Goal: Task Accomplishment & Management: Manage account settings

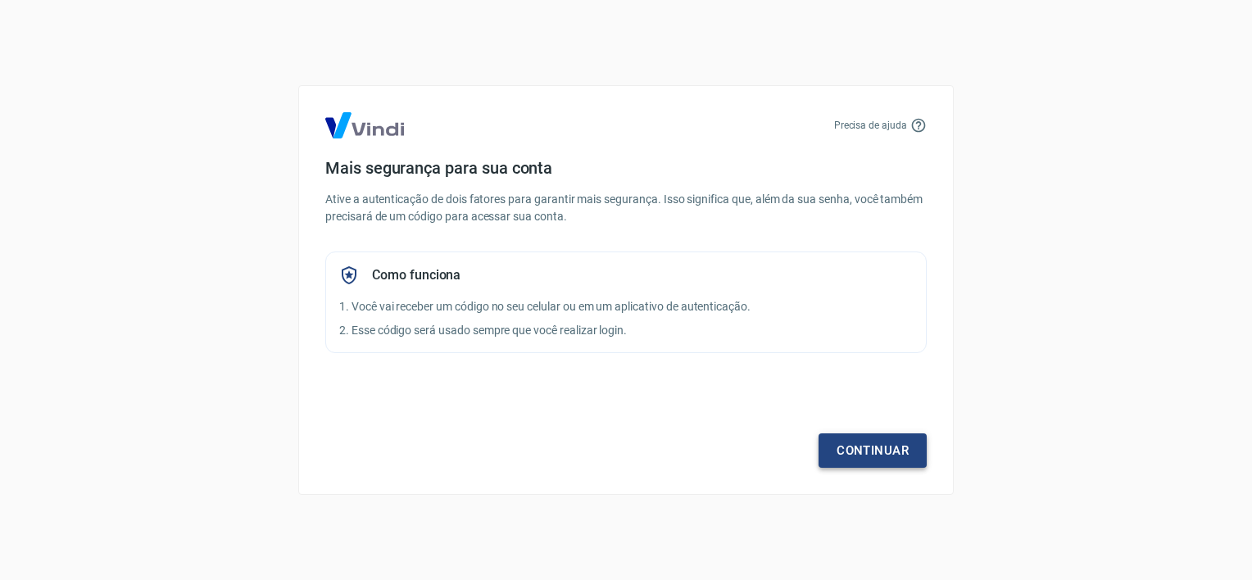
click at [892, 446] on link "Continuar" at bounding box center [873, 451] width 108 height 34
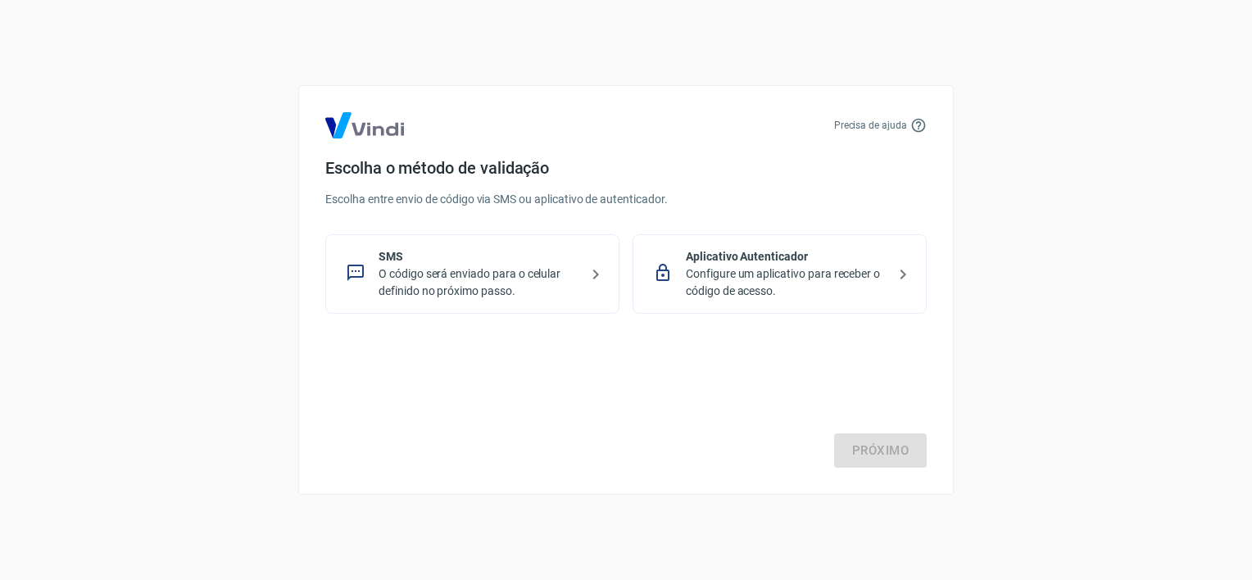
click at [473, 282] on p "O código será enviado para o celular definido no próximo passo." at bounding box center [479, 283] width 201 height 34
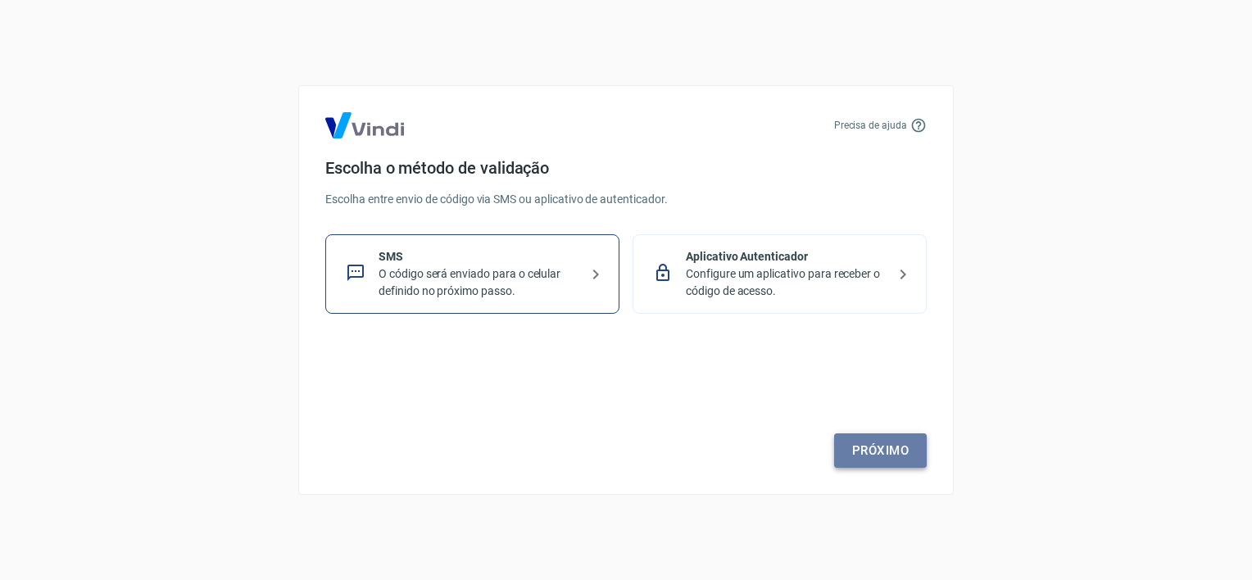
click at [892, 452] on link "Próximo" at bounding box center [880, 451] width 93 height 34
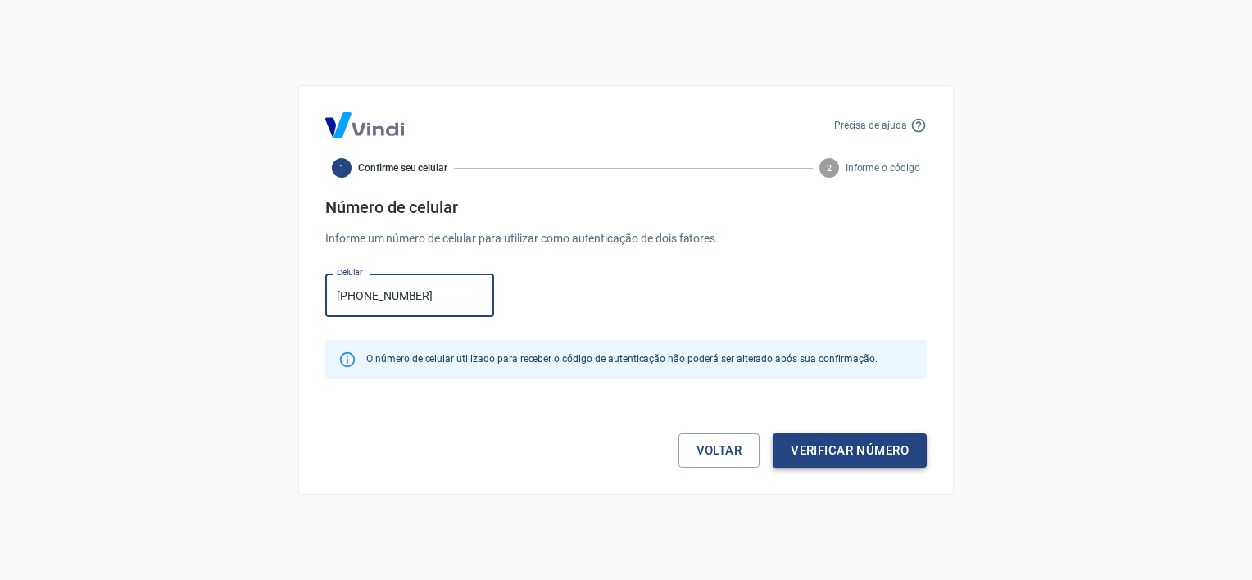
type input "[PHONE_NUMBER]"
click at [882, 454] on button "Verificar número" at bounding box center [850, 451] width 154 height 34
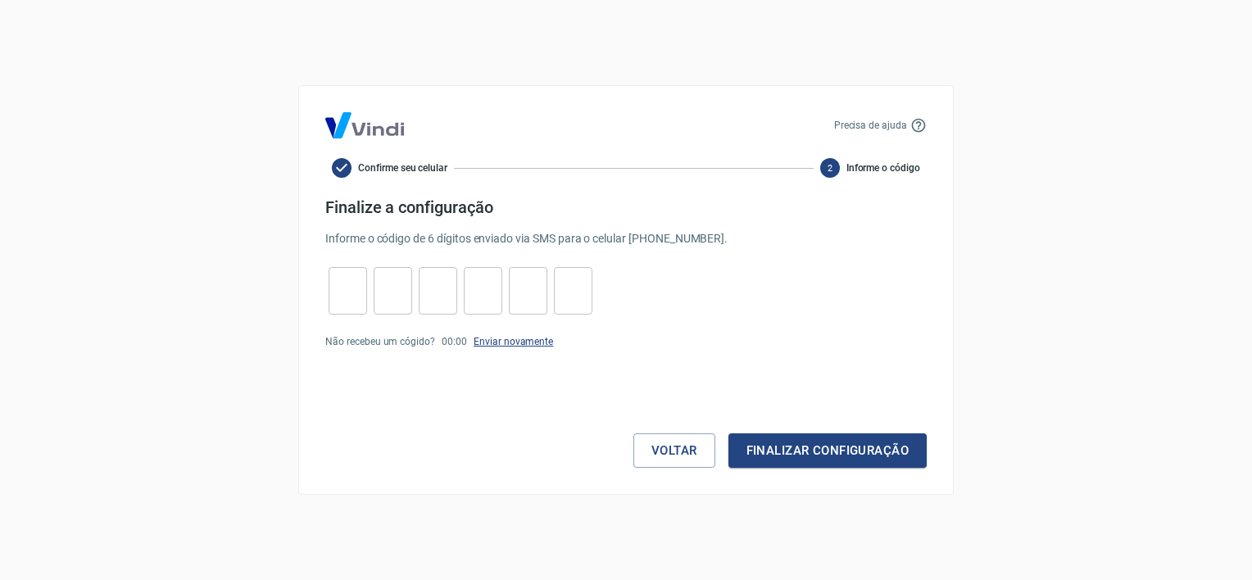
click at [508, 337] on link "Enviar novamente" at bounding box center [513, 341] width 79 height 11
click at [529, 343] on link "Enviar novamente" at bounding box center [513, 341] width 79 height 11
click at [523, 338] on link "Enviar novamente" at bounding box center [513, 341] width 79 height 11
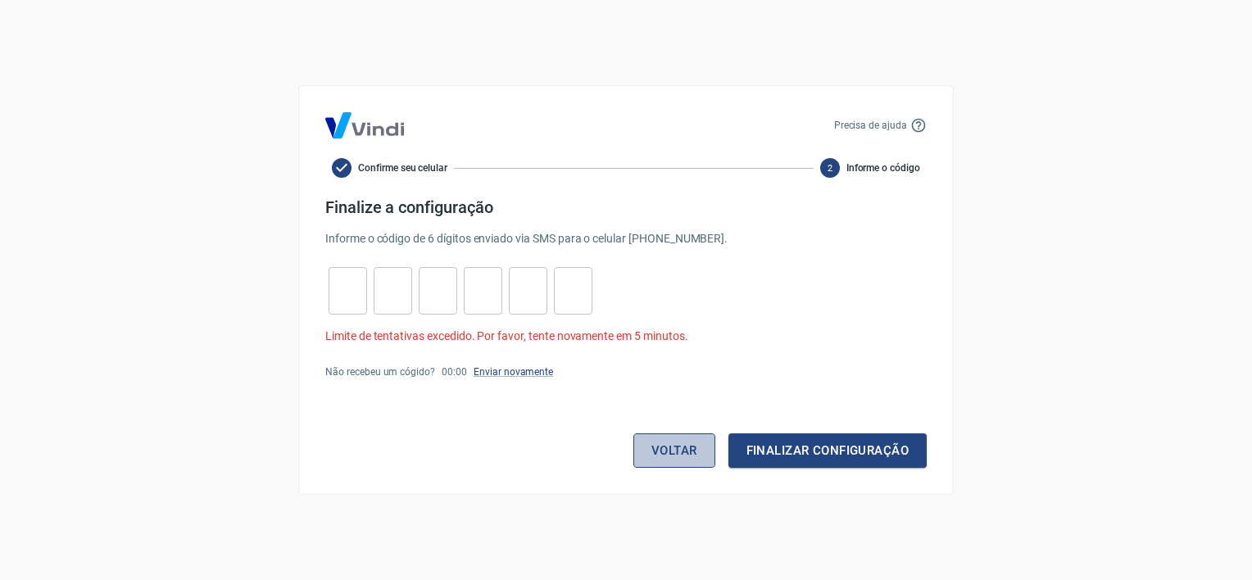
click at [670, 456] on button "Voltar" at bounding box center [675, 451] width 82 height 34
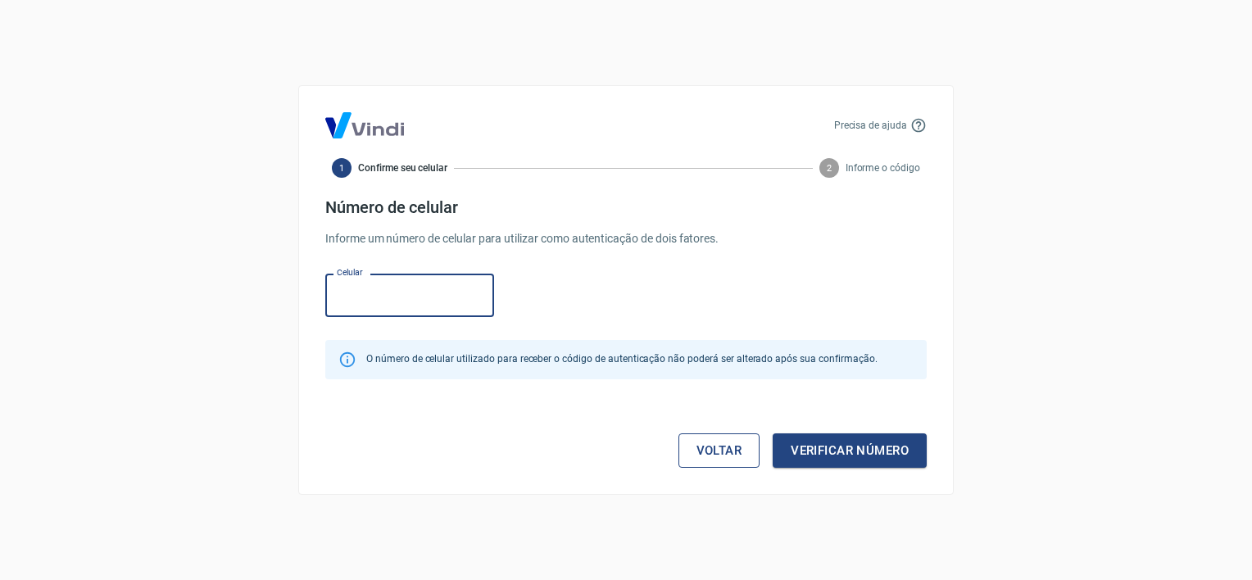
click at [706, 455] on link "Voltar" at bounding box center [720, 451] width 82 height 34
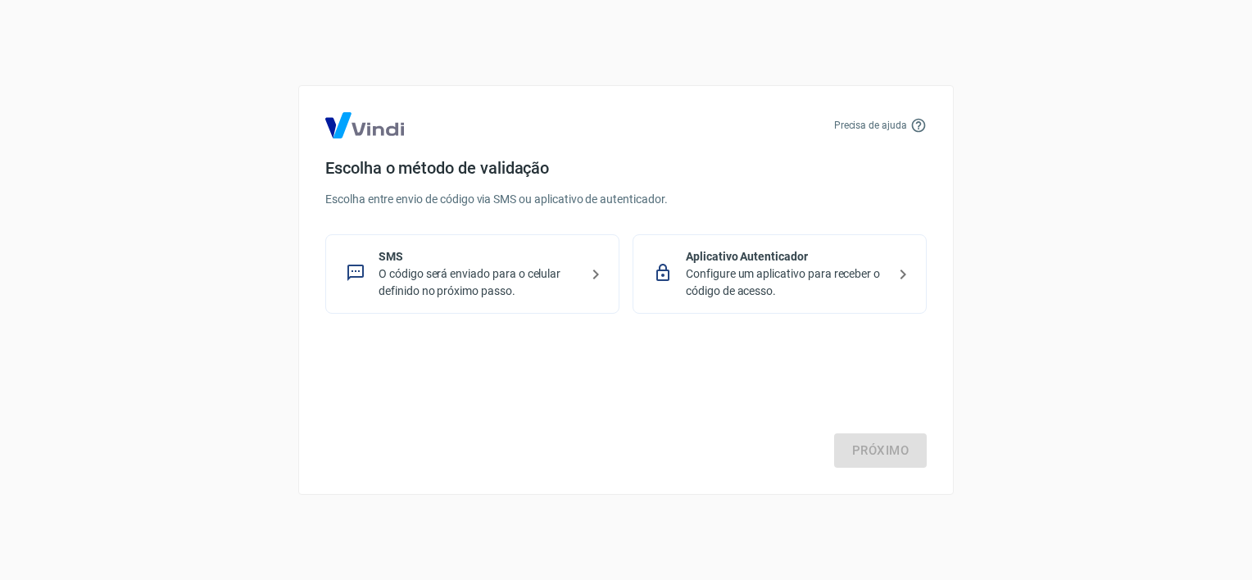
click at [810, 275] on p "Configure um aplicativo para receber o código de acesso." at bounding box center [786, 283] width 201 height 34
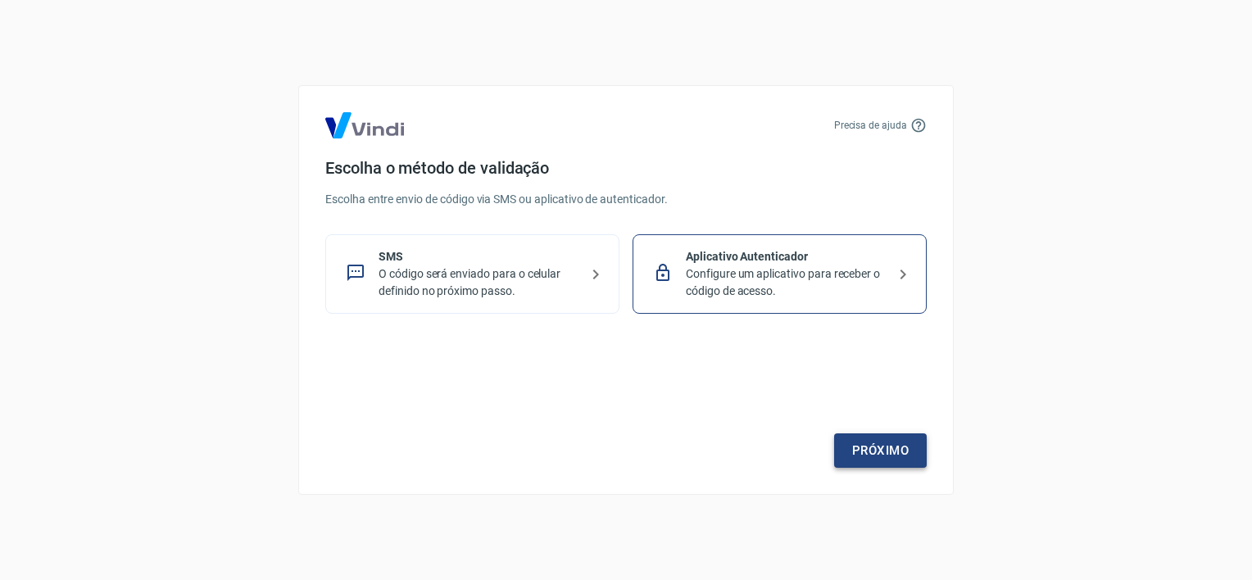
click at [874, 447] on link "Próximo" at bounding box center [880, 451] width 93 height 34
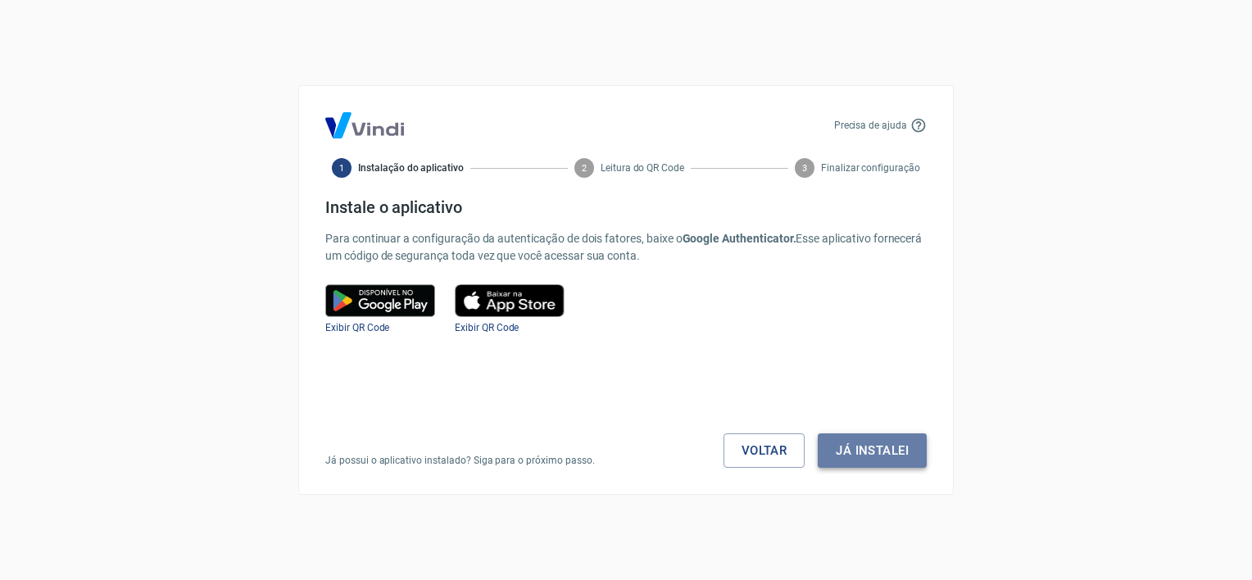
click at [874, 449] on button "Já instalei" at bounding box center [872, 451] width 109 height 34
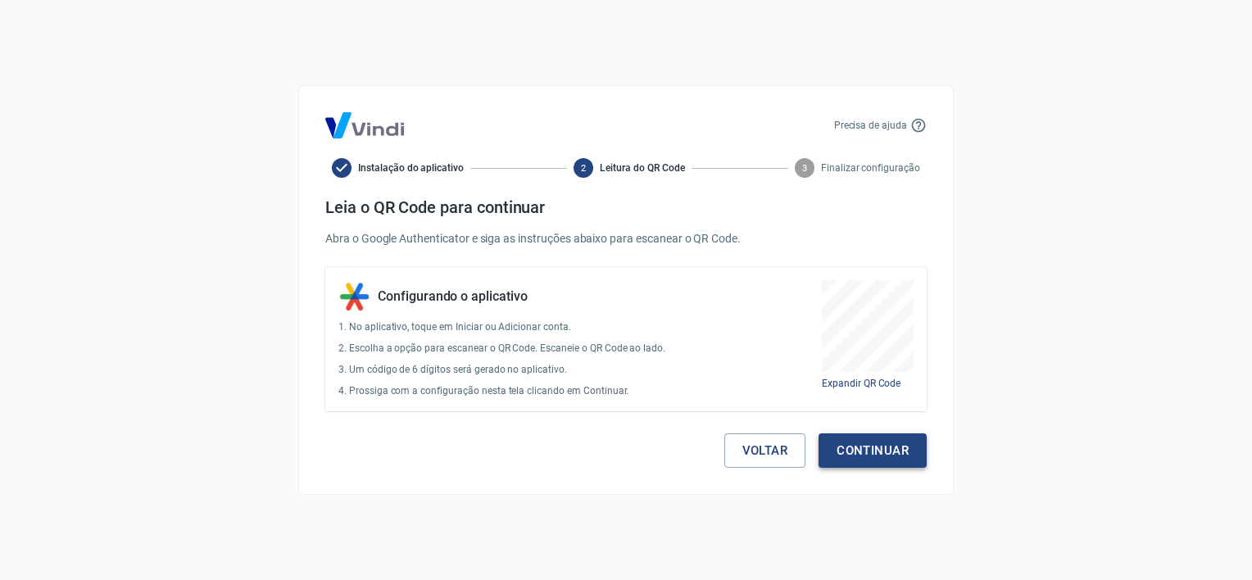
click at [870, 456] on button "Continuar" at bounding box center [873, 451] width 108 height 34
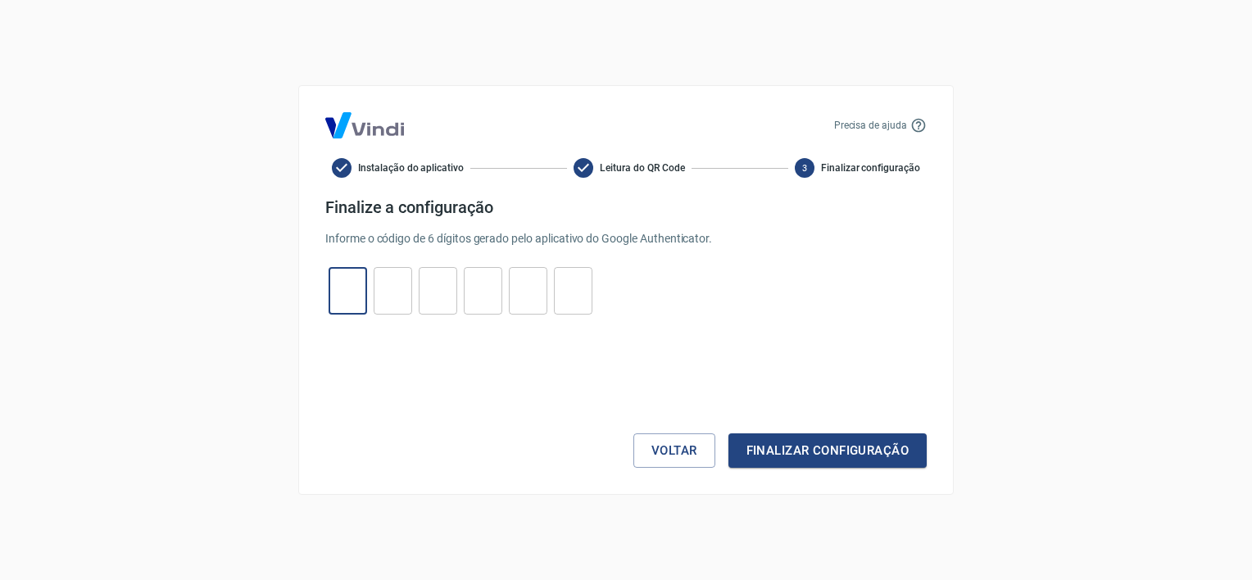
click at [346, 283] on input "tel" at bounding box center [348, 291] width 39 height 35
type input "4"
type input "2"
type input "8"
type input "7"
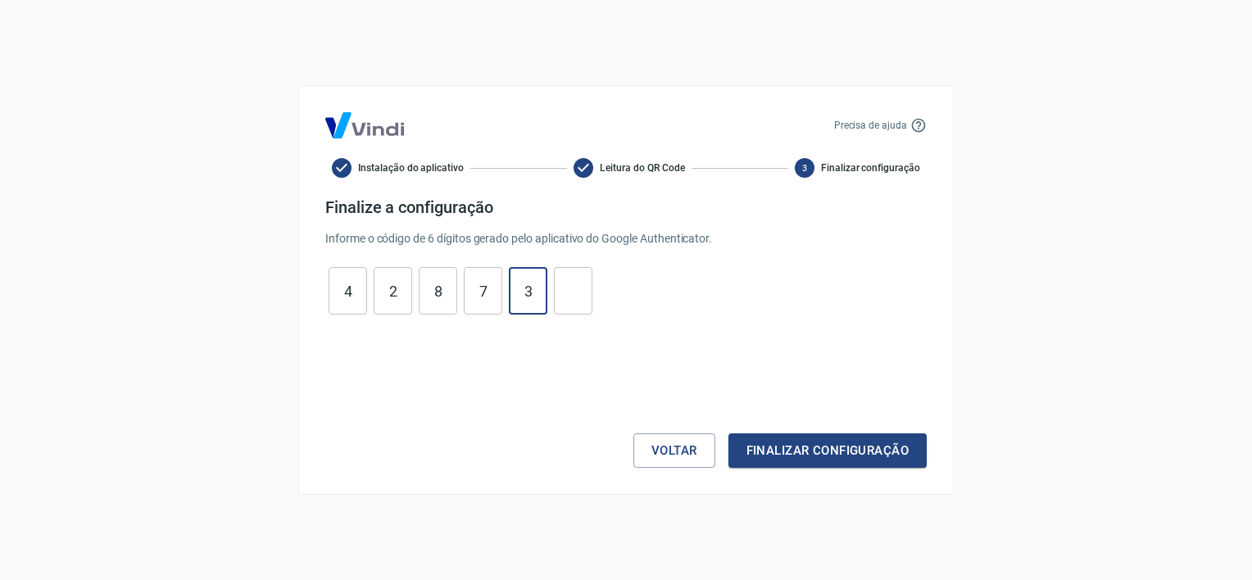
type input "3"
type input "6"
click at [844, 443] on button "Finalizar configuração" at bounding box center [828, 451] width 198 height 34
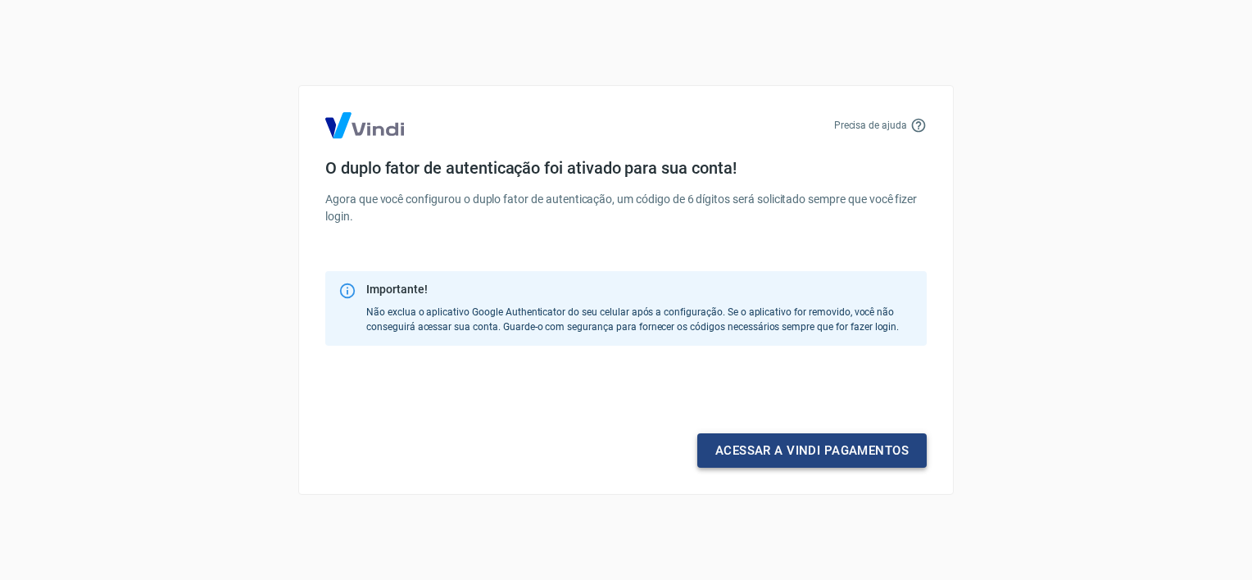
click at [849, 448] on link "Acessar a Vindi pagamentos" at bounding box center [811, 451] width 229 height 34
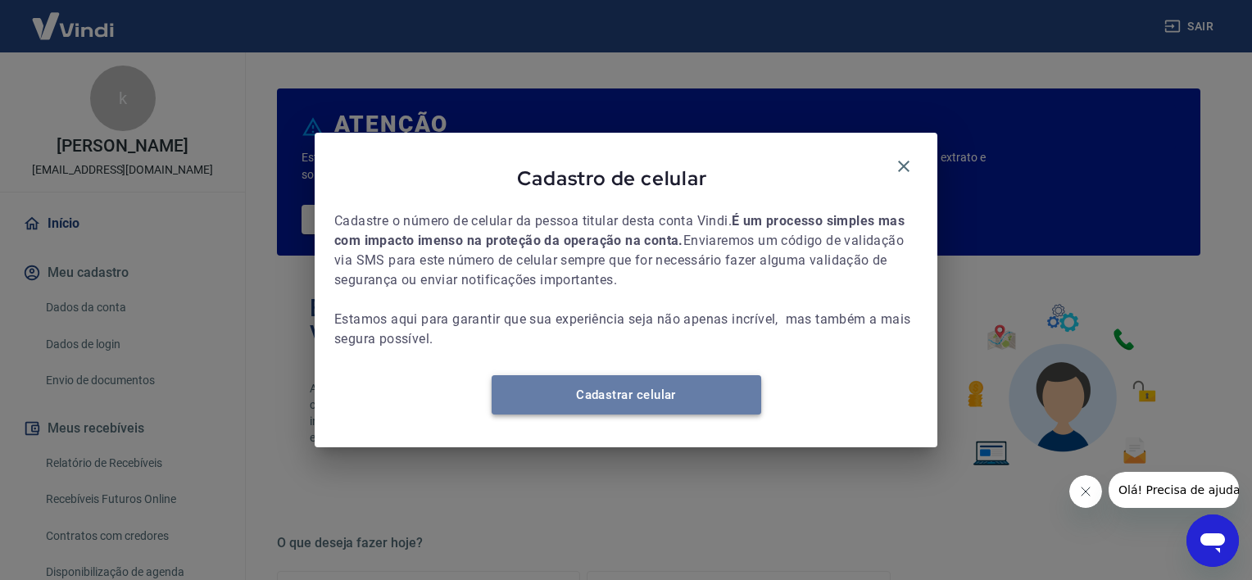
click at [665, 406] on link "Cadastrar celular" at bounding box center [627, 394] width 270 height 39
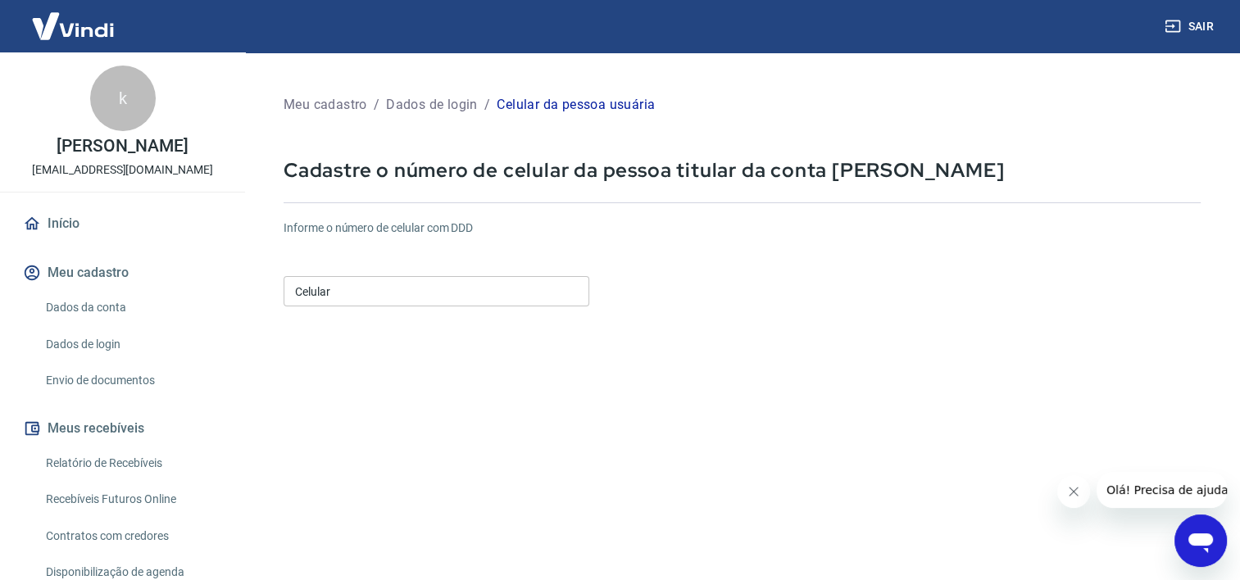
click at [354, 292] on input "Celular" at bounding box center [437, 291] width 306 height 30
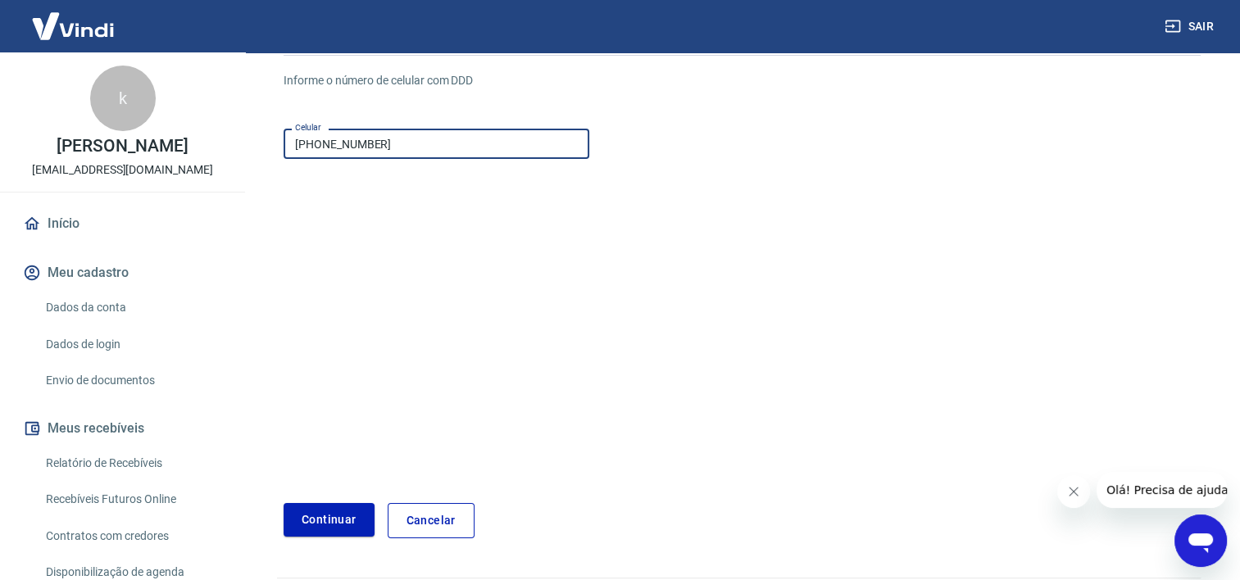
scroll to position [164, 0]
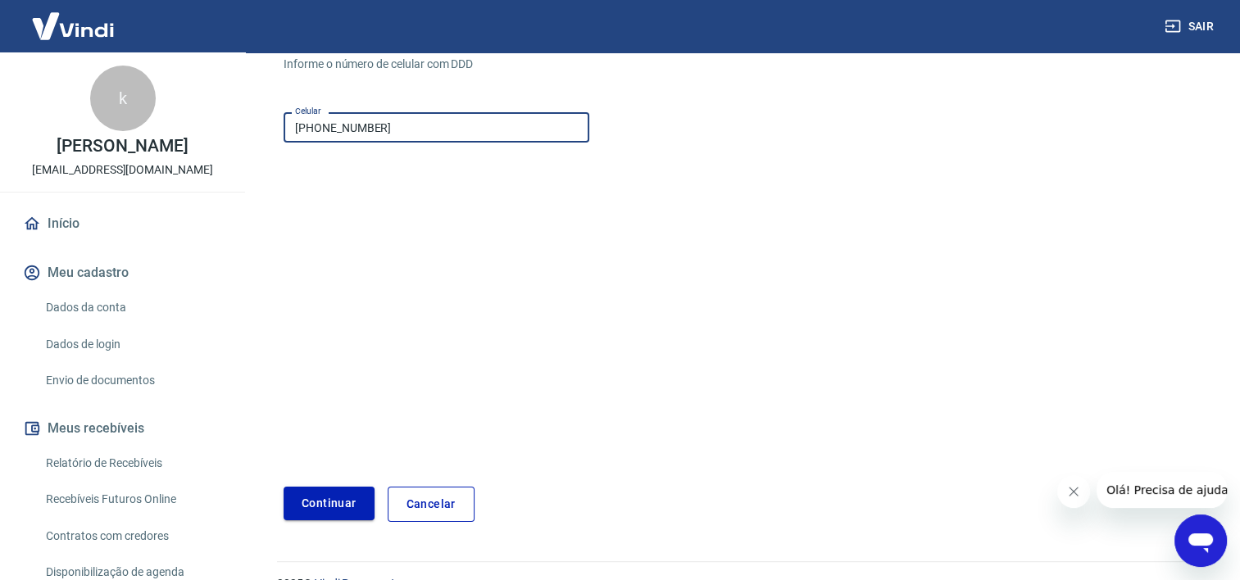
click at [300, 500] on button "Continuar" at bounding box center [329, 504] width 91 height 34
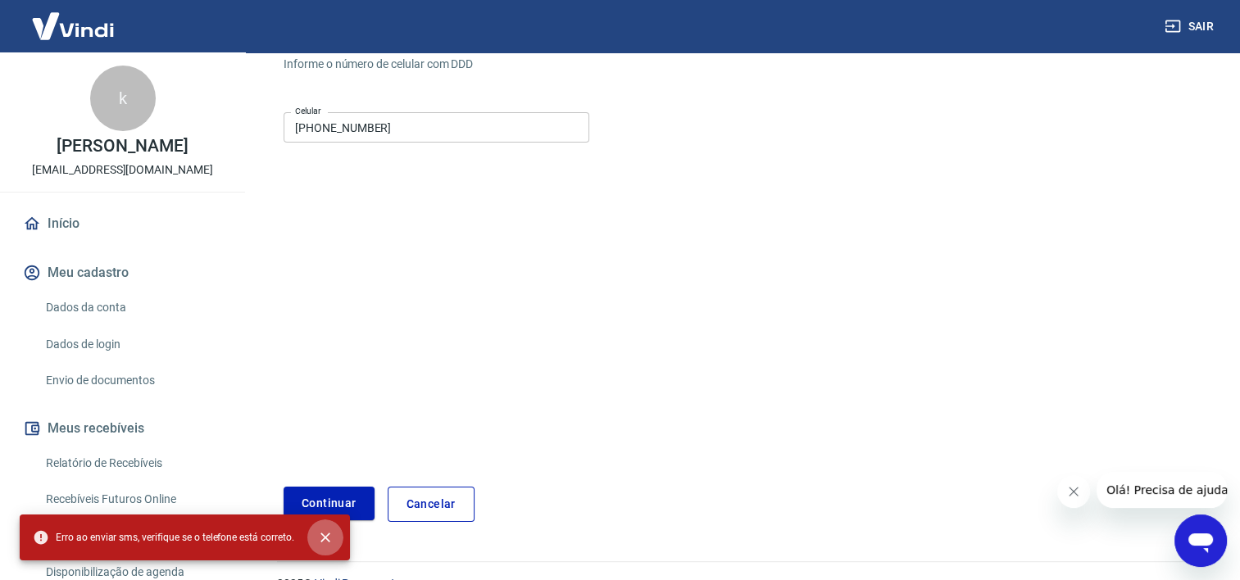
click at [325, 538] on icon "close" at bounding box center [325, 538] width 10 height 10
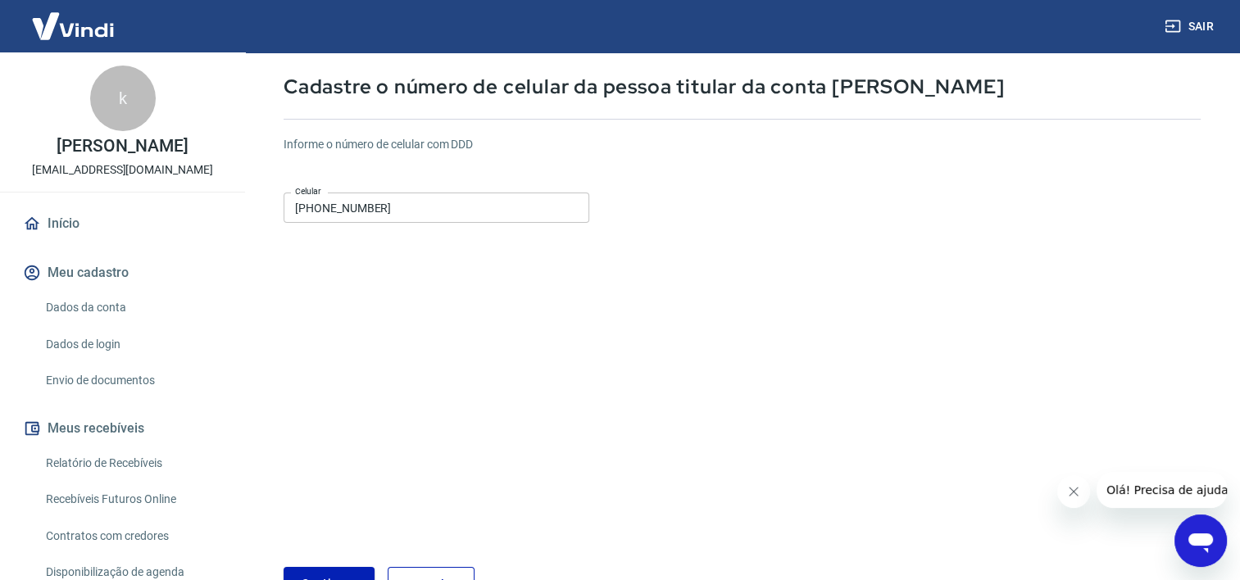
scroll to position [82, 0]
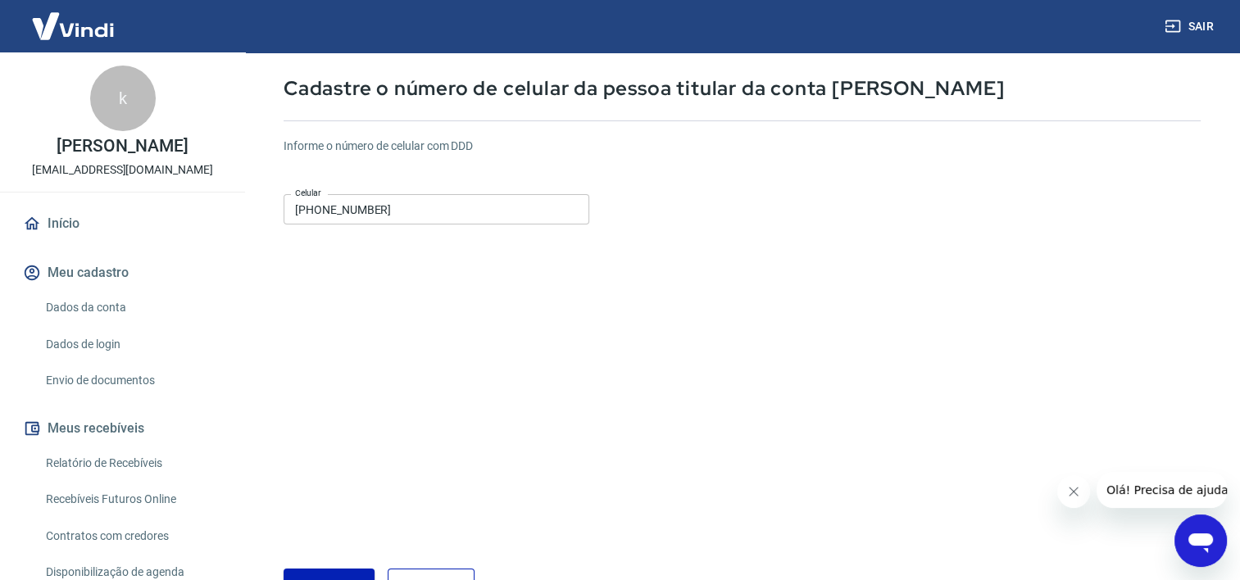
click at [429, 210] on input "[PHONE_NUMBER]" at bounding box center [437, 209] width 306 height 30
drag, startPoint x: 451, startPoint y: 210, endPoint x: 134, endPoint y: 184, distance: 317.4
click at [159, 207] on div "Sair k ketleen romani de [PERSON_NAME] [PERSON_NAME][EMAIL_ADDRESS][DOMAIN_NAME…" at bounding box center [620, 208] width 1240 height 580
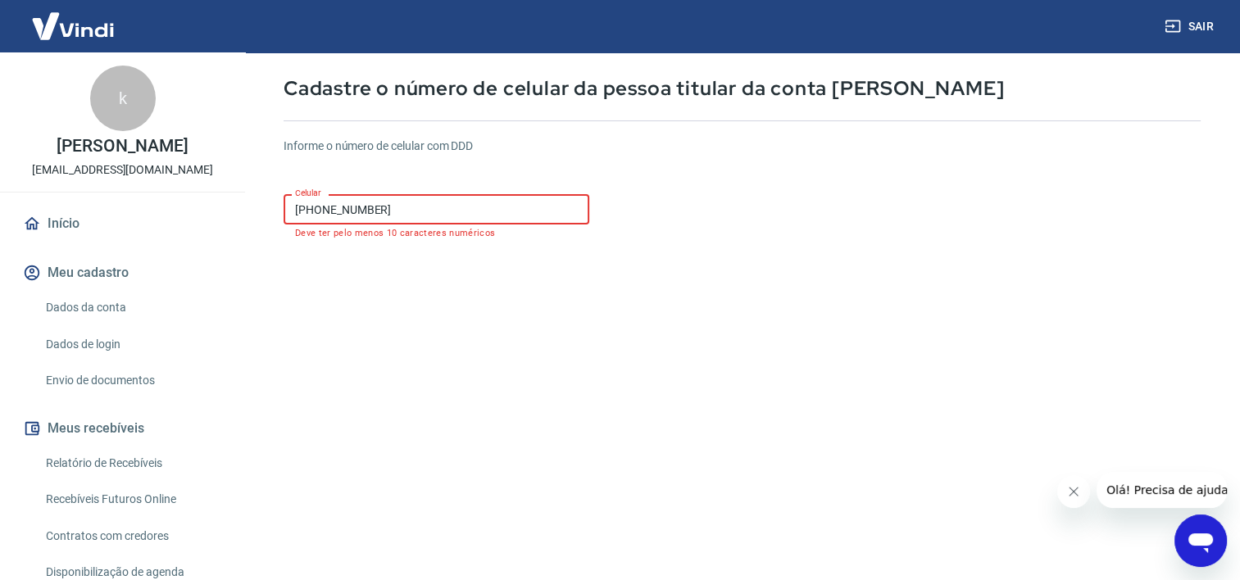
type input "[PHONE_NUMBER]"
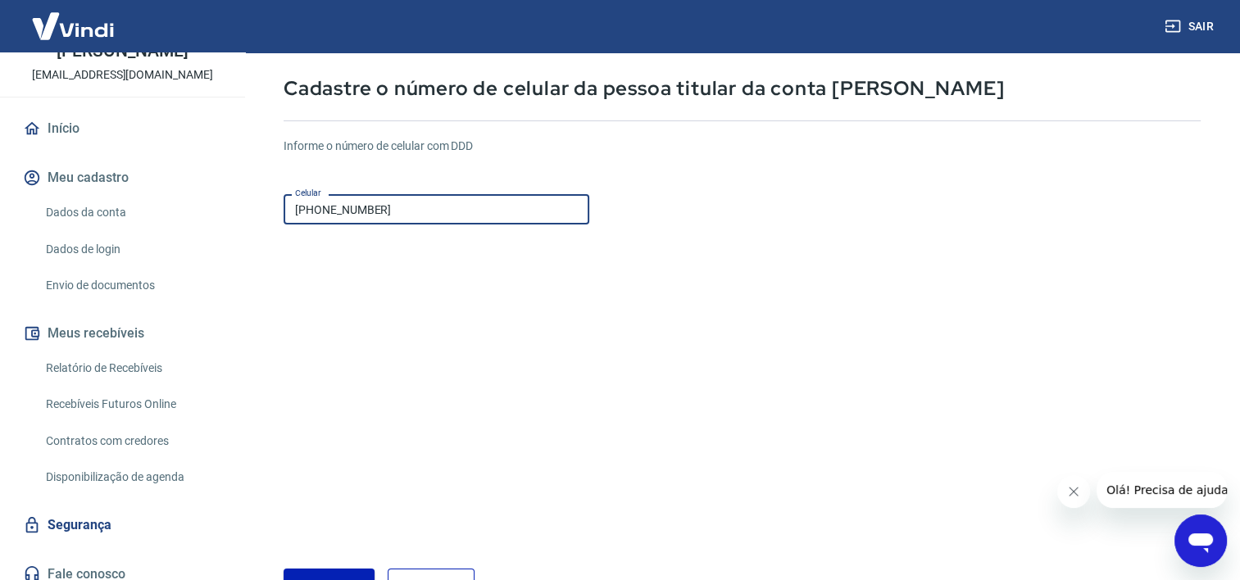
scroll to position [107, 0]
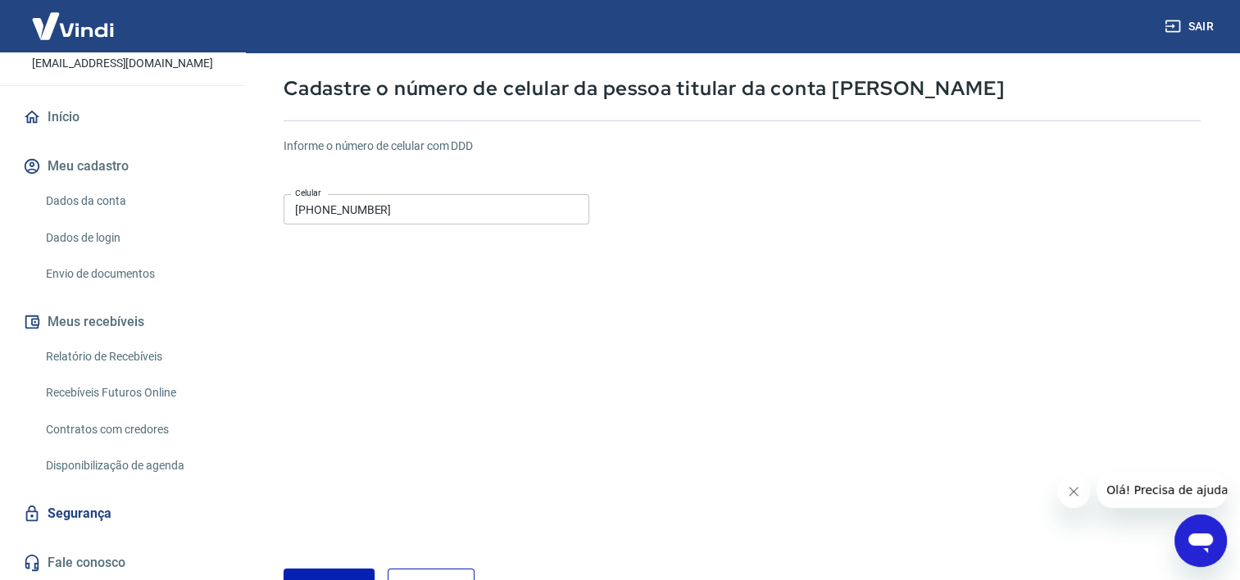
click at [324, 567] on form "Informe o número de celular com DDD Celular [PHONE_NUMBER] Celular Continuar Ca…" at bounding box center [742, 364] width 917 height 479
click at [316, 570] on button "Continuar" at bounding box center [329, 586] width 91 height 34
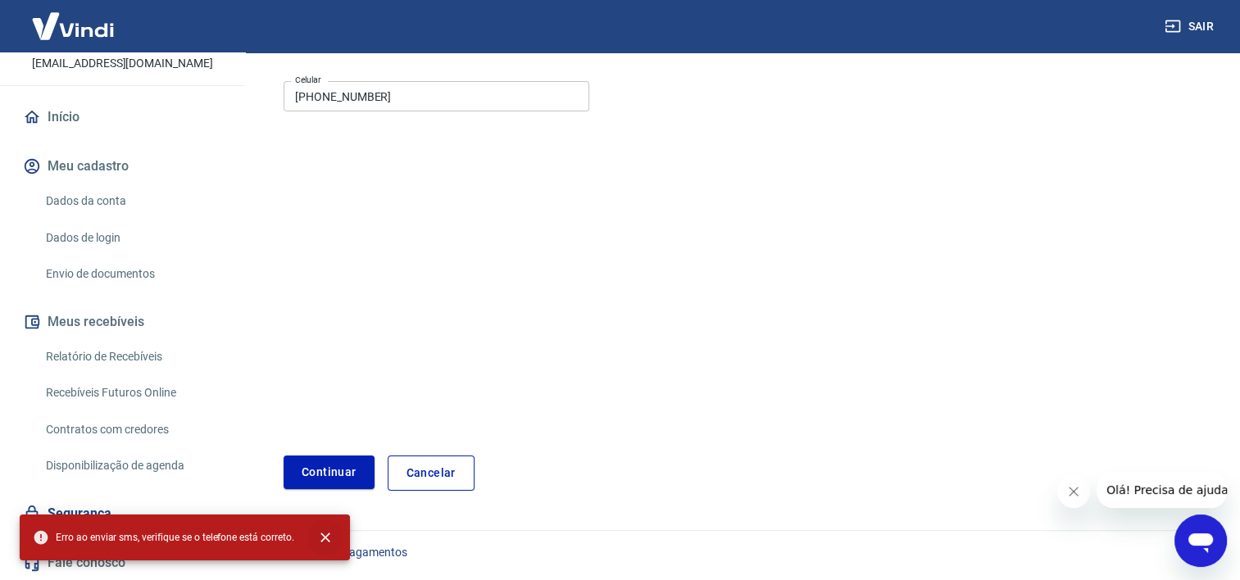
click at [323, 539] on icon "close" at bounding box center [325, 538] width 10 height 10
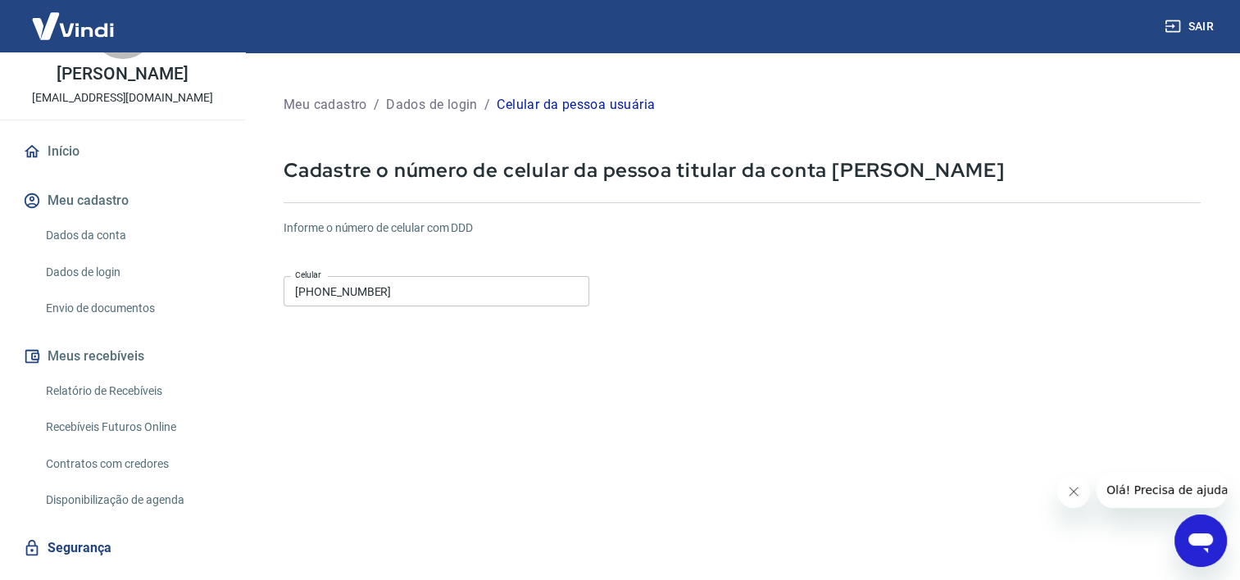
scroll to position [0, 0]
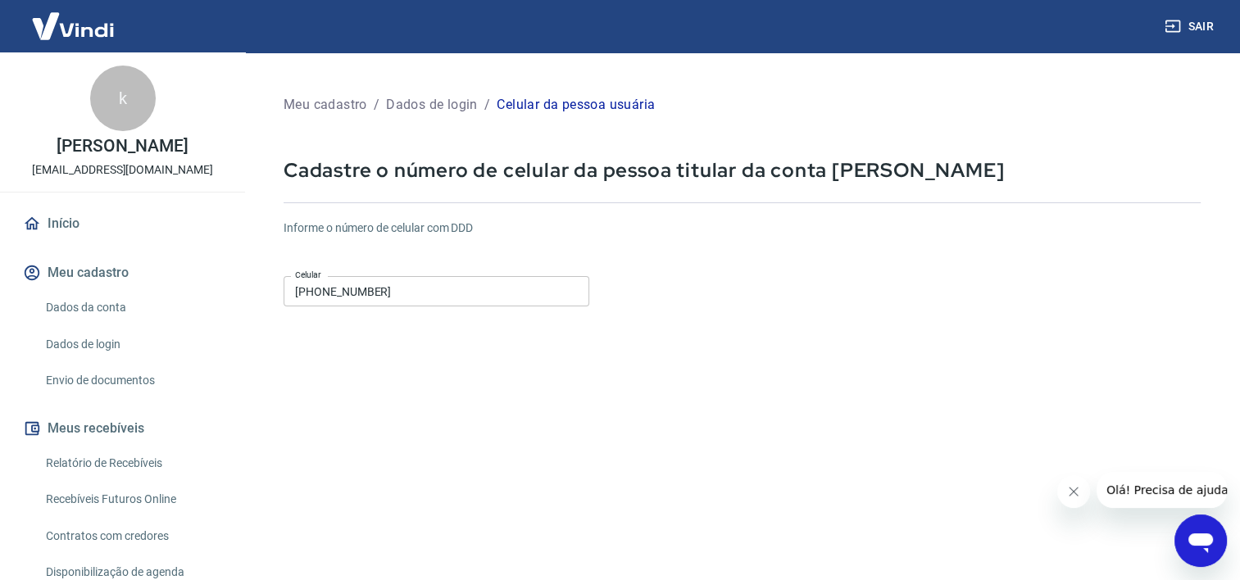
click at [52, 217] on link "Início" at bounding box center [123, 224] width 206 height 36
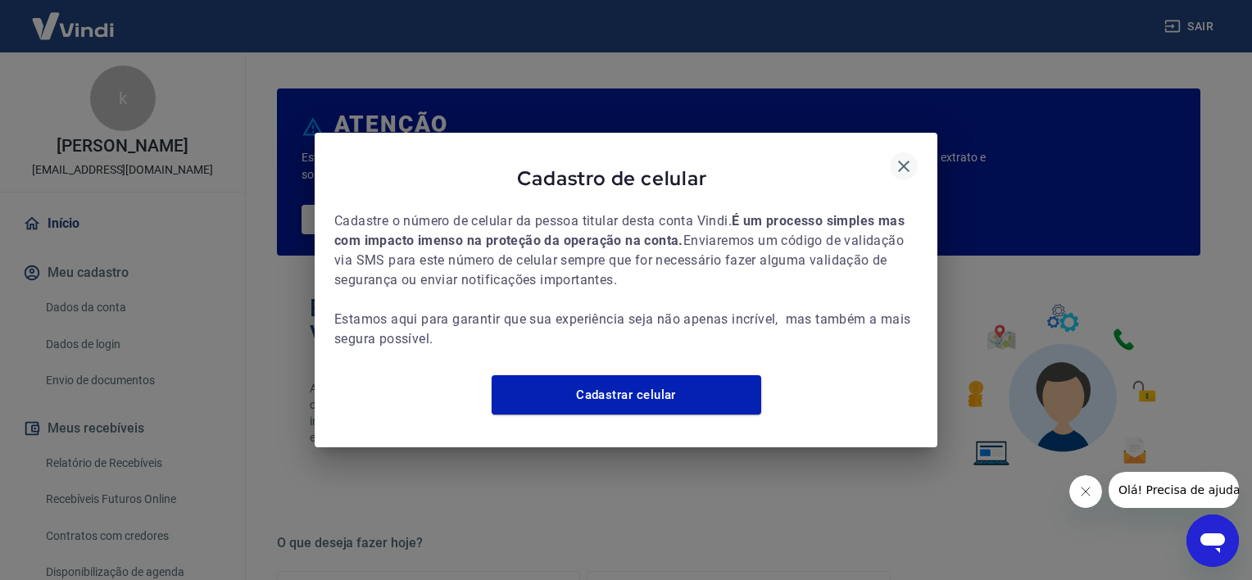
click at [901, 157] on icon "button" at bounding box center [904, 167] width 20 height 20
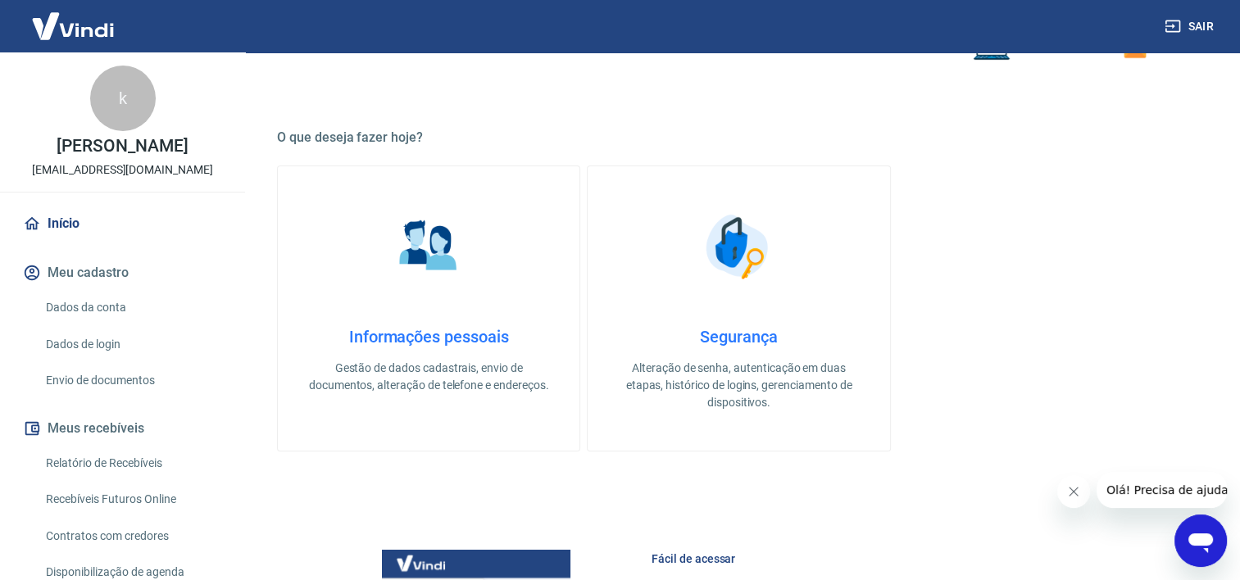
scroll to position [410, 0]
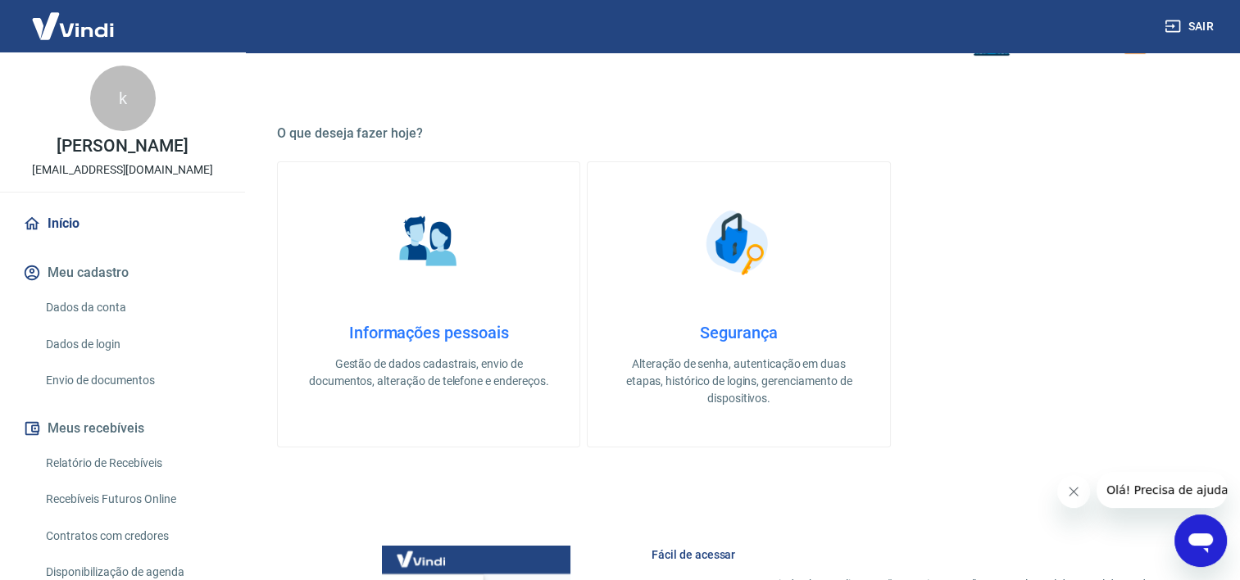
click at [452, 329] on h4 "Informações pessoais" at bounding box center [428, 333] width 249 height 20
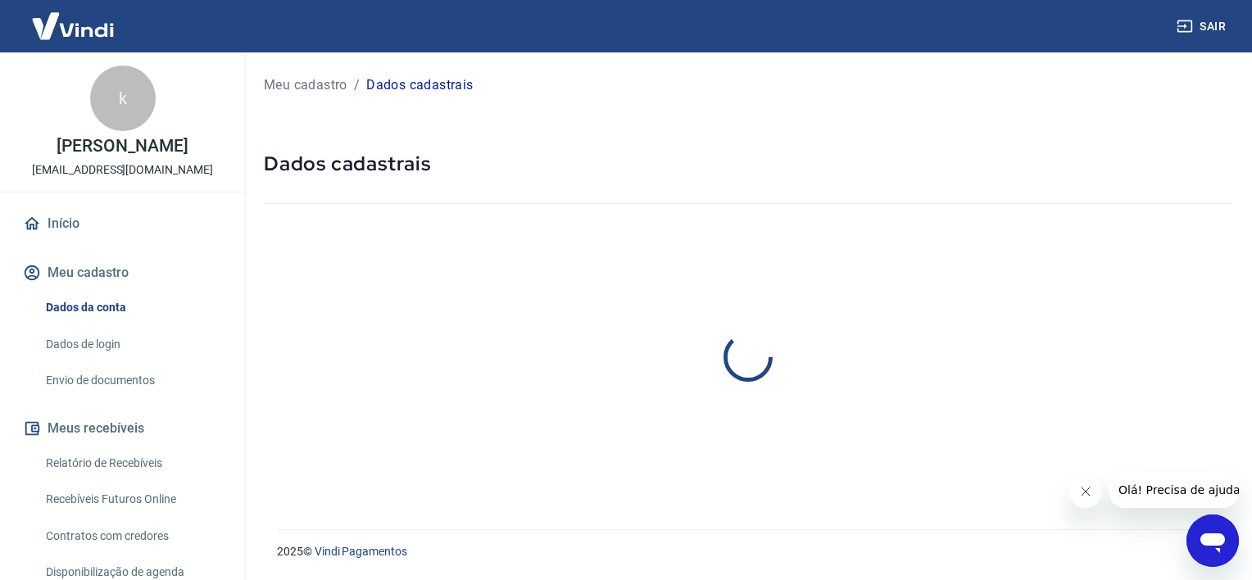
select select "SP"
select select "business"
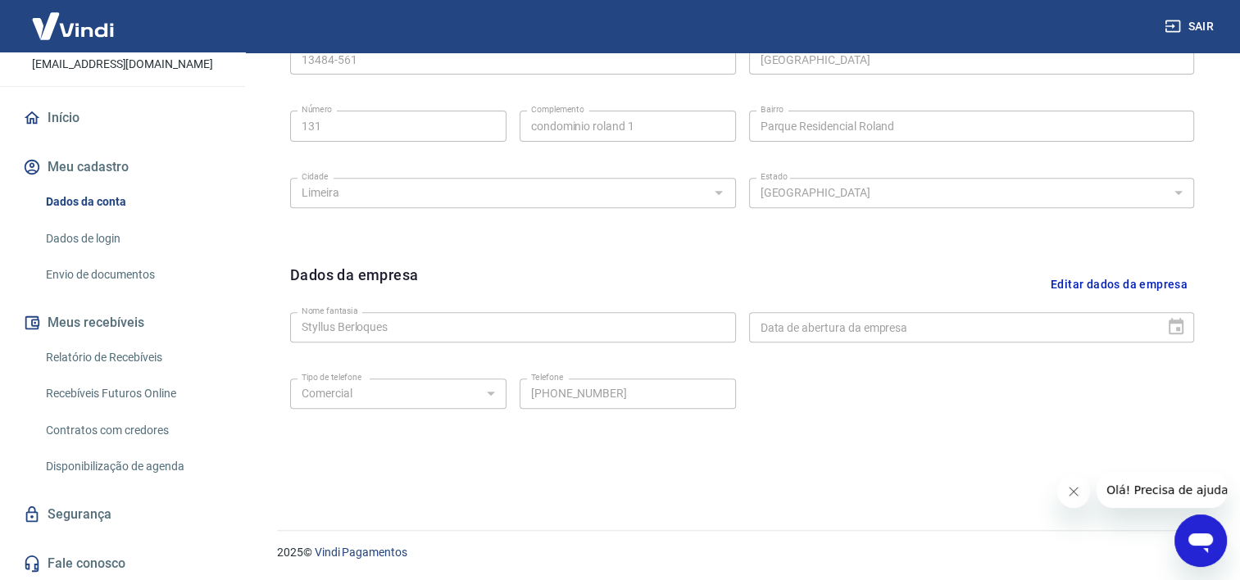
scroll to position [107, 0]
click at [138, 266] on link "Envio de documentos" at bounding box center [132, 274] width 186 height 34
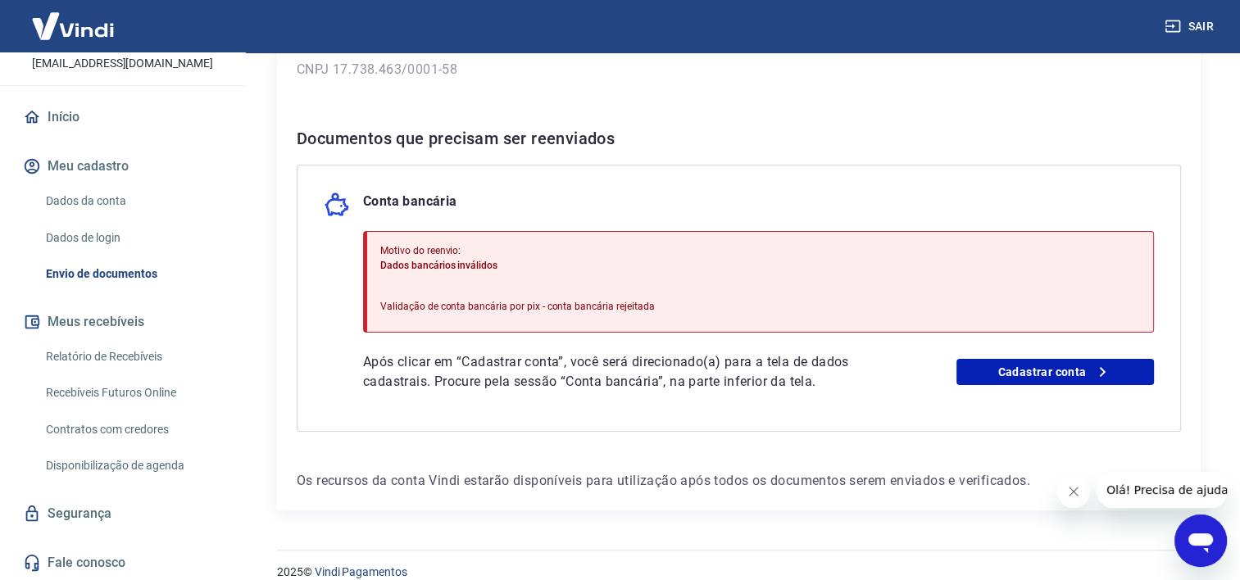
scroll to position [292, 0]
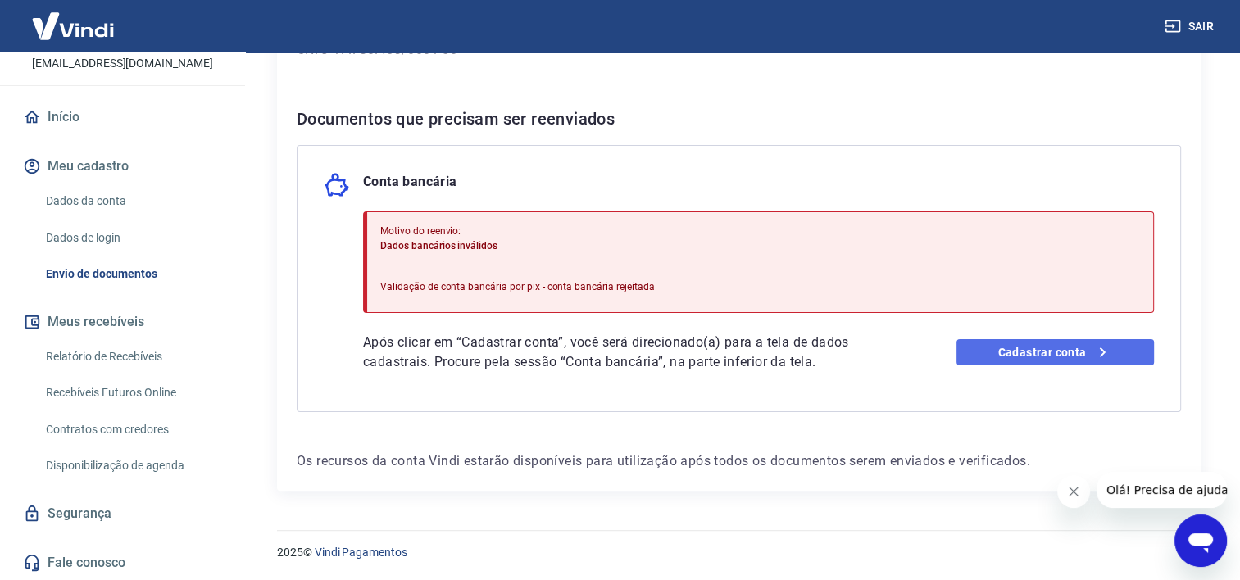
click at [1040, 356] on link "Cadastrar conta" at bounding box center [1055, 352] width 198 height 26
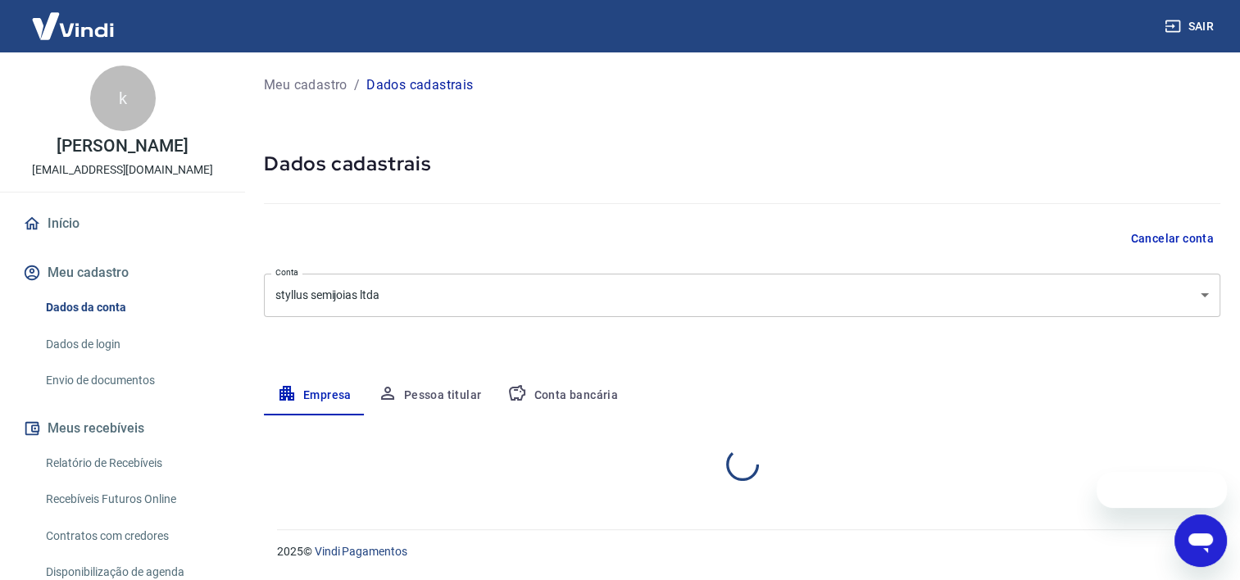
select select "SP"
select select "business"
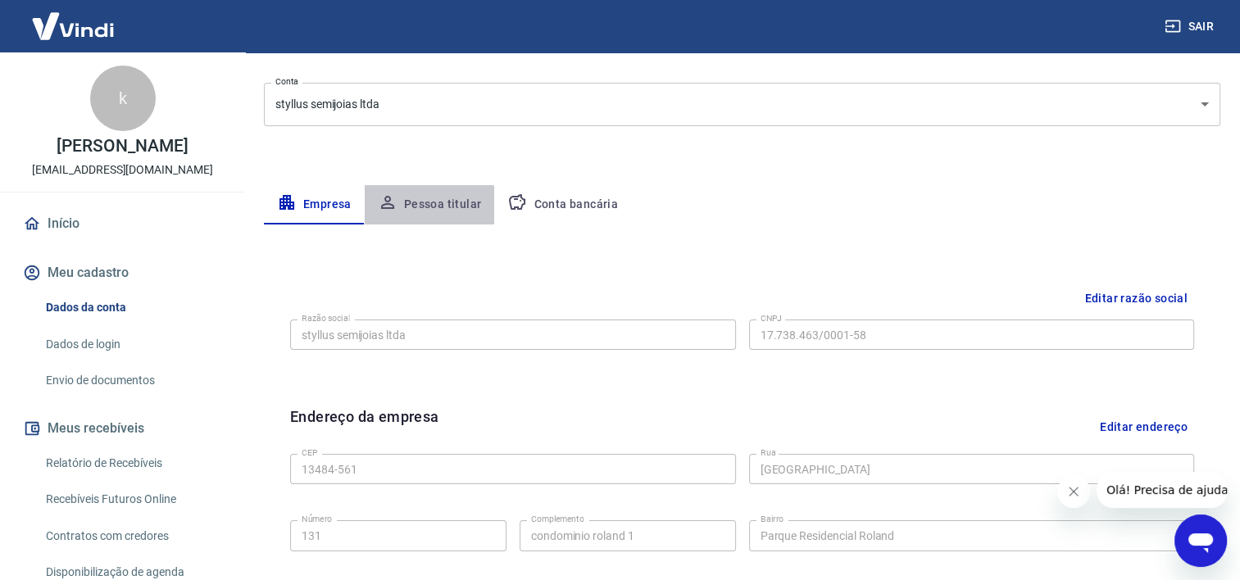
drag, startPoint x: 421, startPoint y: 208, endPoint x: 433, endPoint y: 202, distance: 13.2
click at [422, 208] on button "Pessoa titular" at bounding box center [430, 204] width 130 height 39
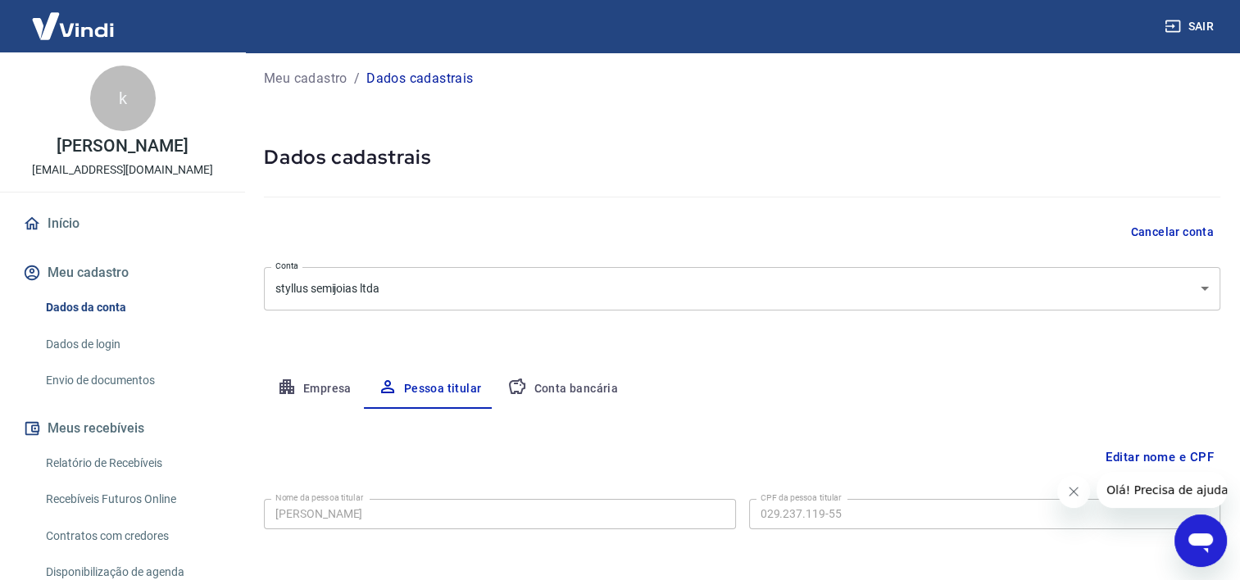
scroll to position [75, 0]
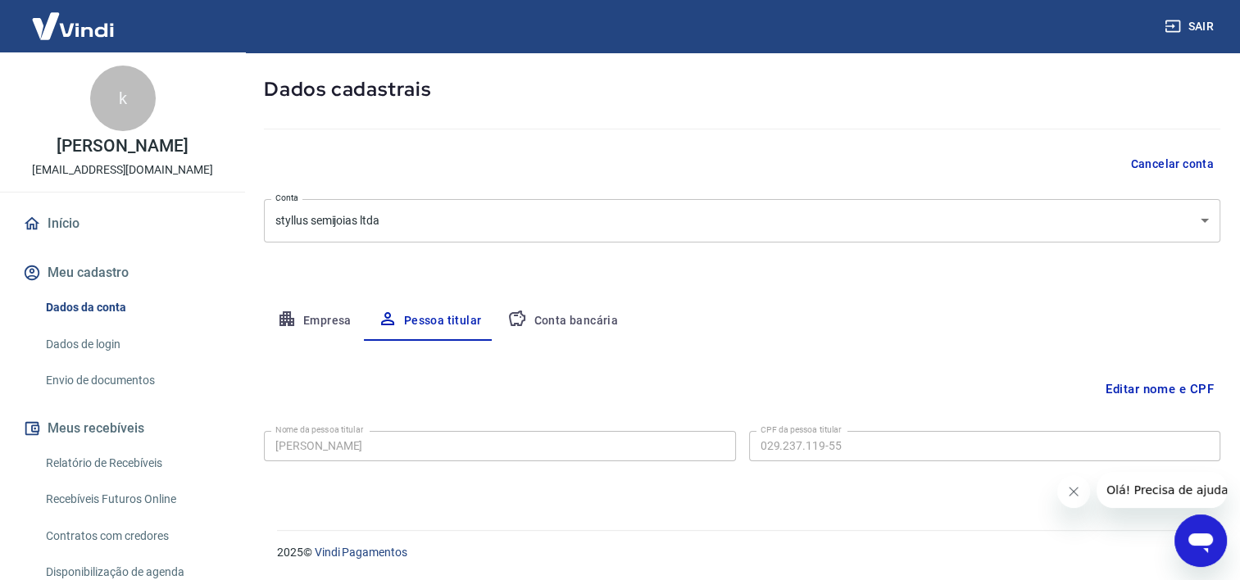
click at [593, 318] on button "Conta bancária" at bounding box center [562, 321] width 137 height 39
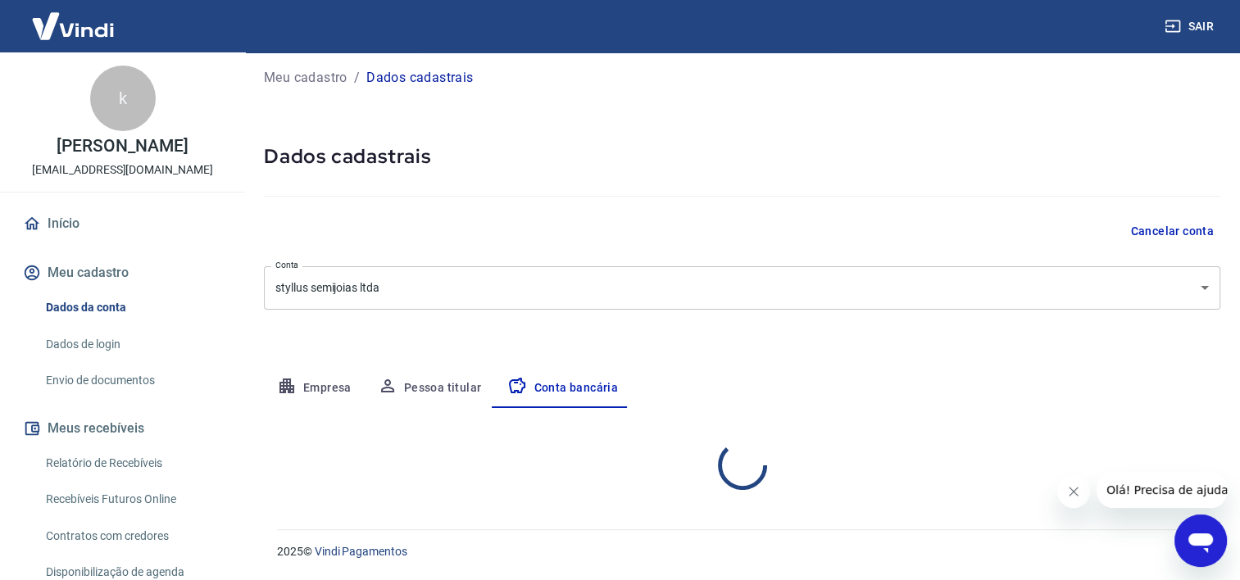
select select "1"
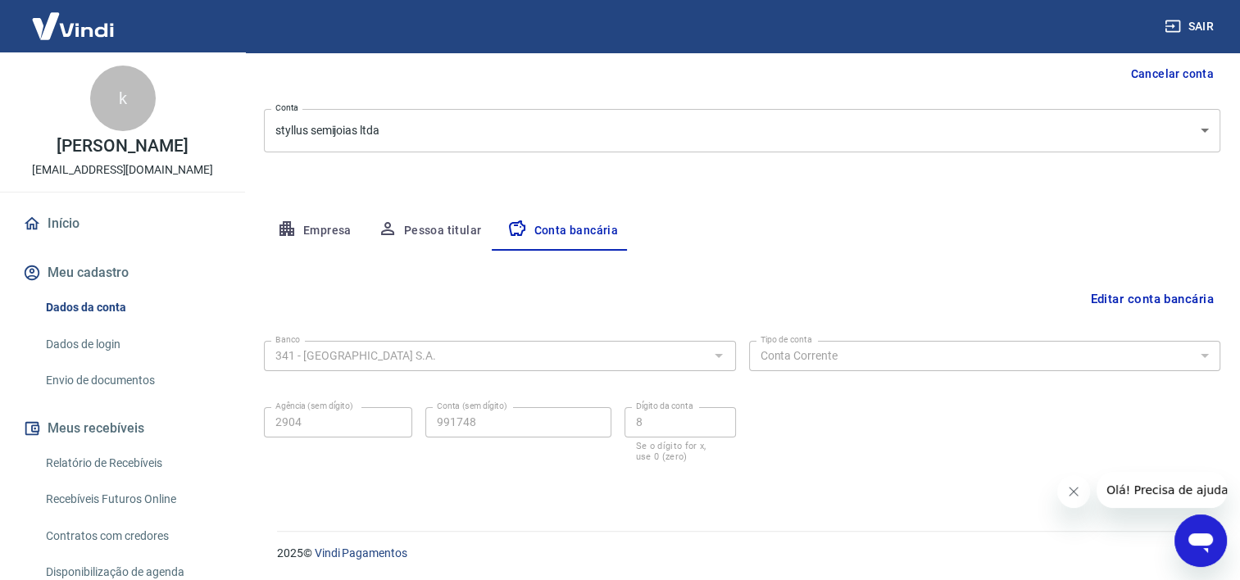
scroll to position [166, 0]
click at [1197, 297] on button "Editar conta bancária" at bounding box center [1151, 298] width 137 height 31
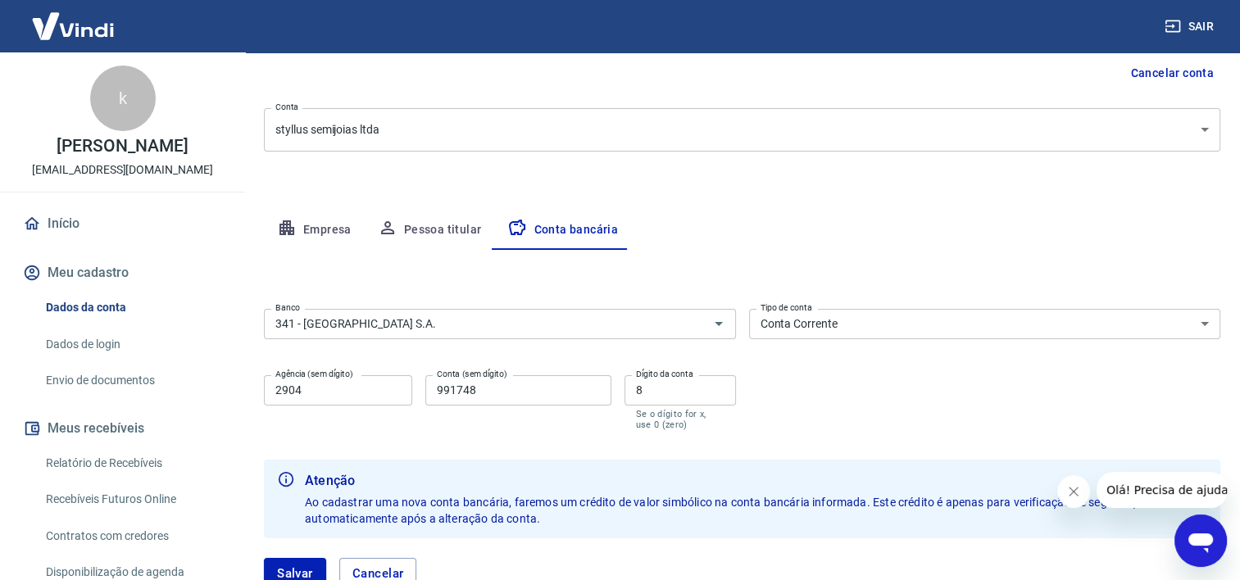
click at [506, 390] on input "991748" at bounding box center [517, 390] width 185 height 30
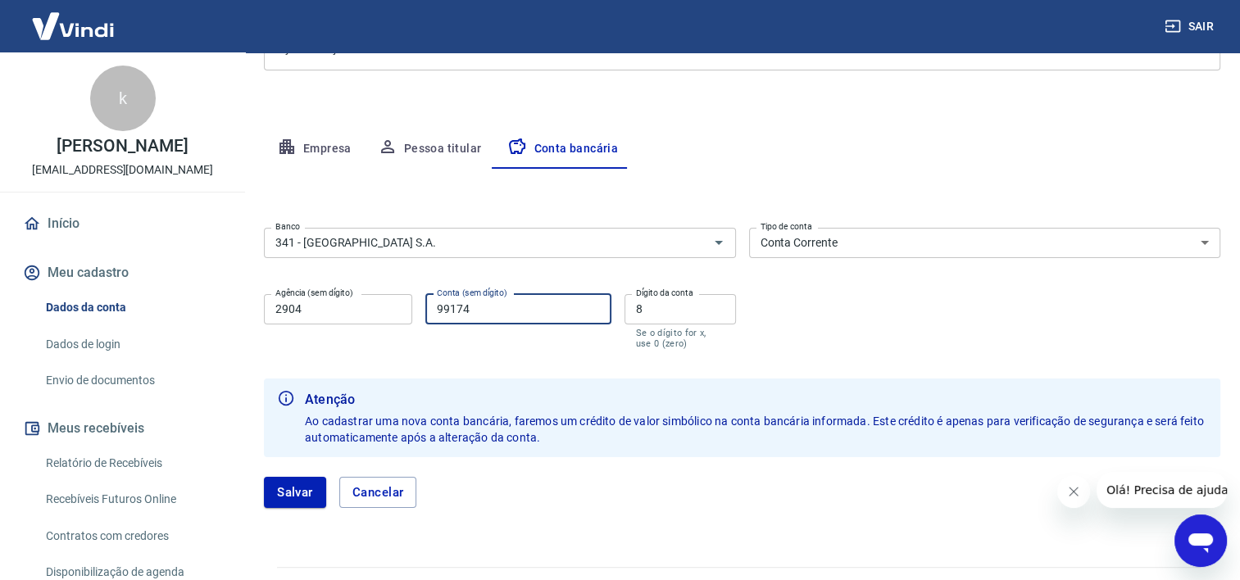
scroll to position [248, 0]
type input "99174"
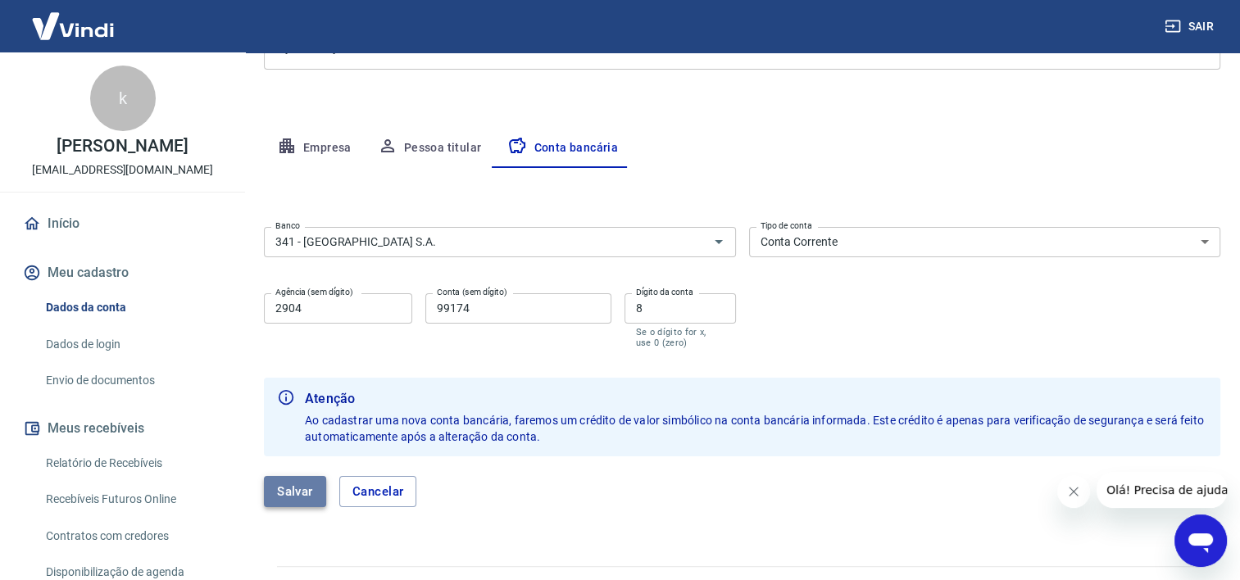
click at [280, 493] on button "Salvar" at bounding box center [295, 491] width 62 height 31
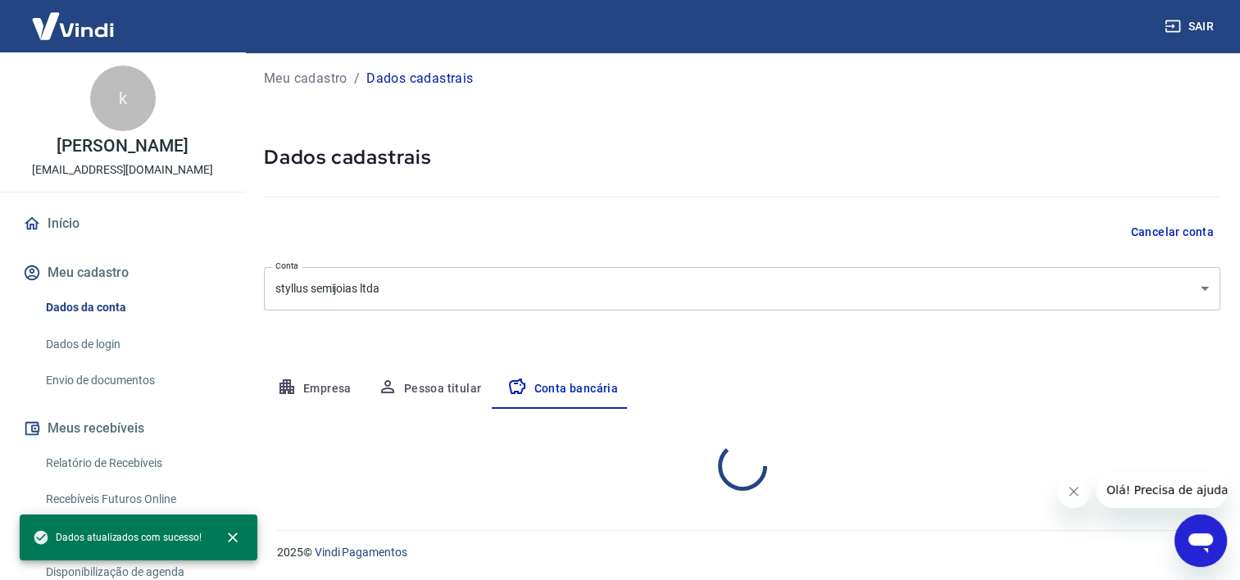
select select "1"
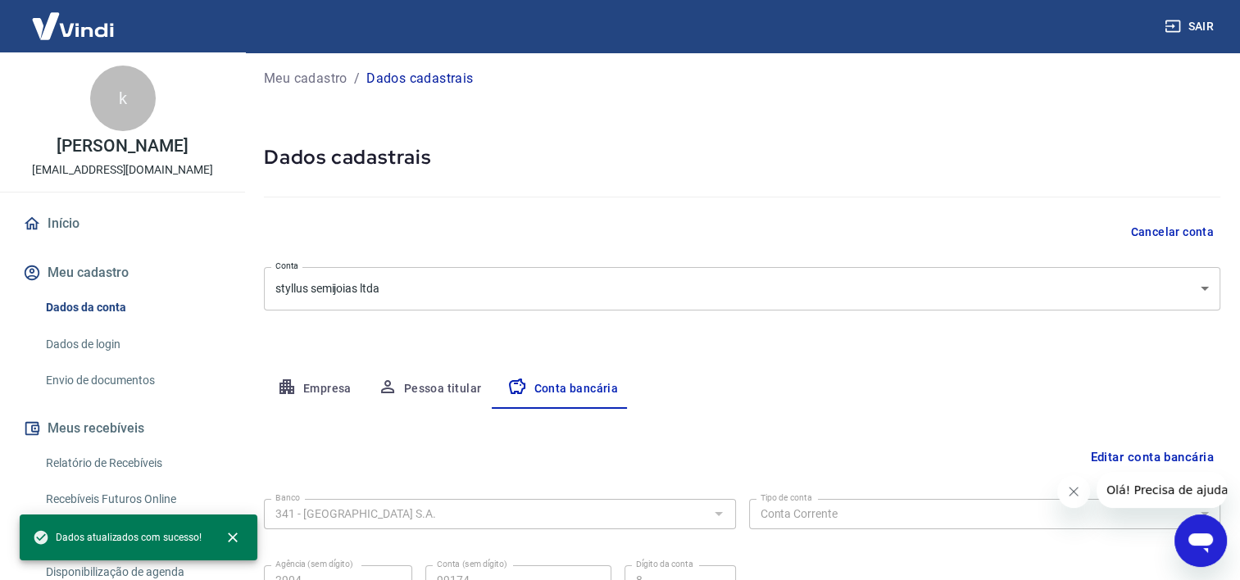
scroll to position [166, 0]
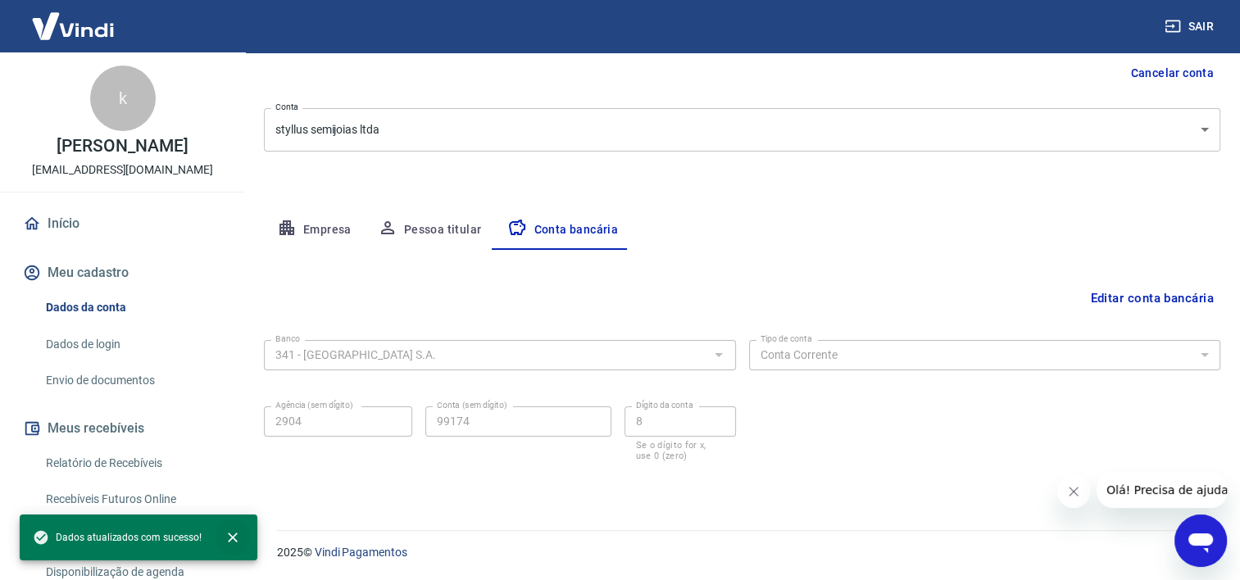
click at [229, 538] on icon "close" at bounding box center [233, 537] width 16 height 16
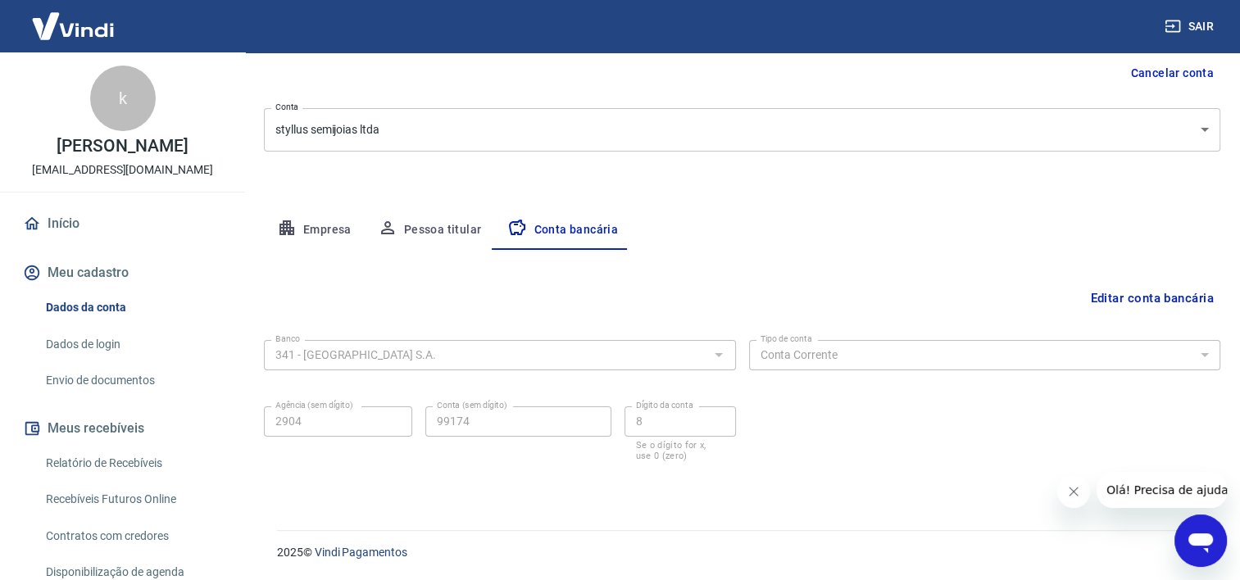
click at [52, 214] on link "Início" at bounding box center [123, 224] width 206 height 36
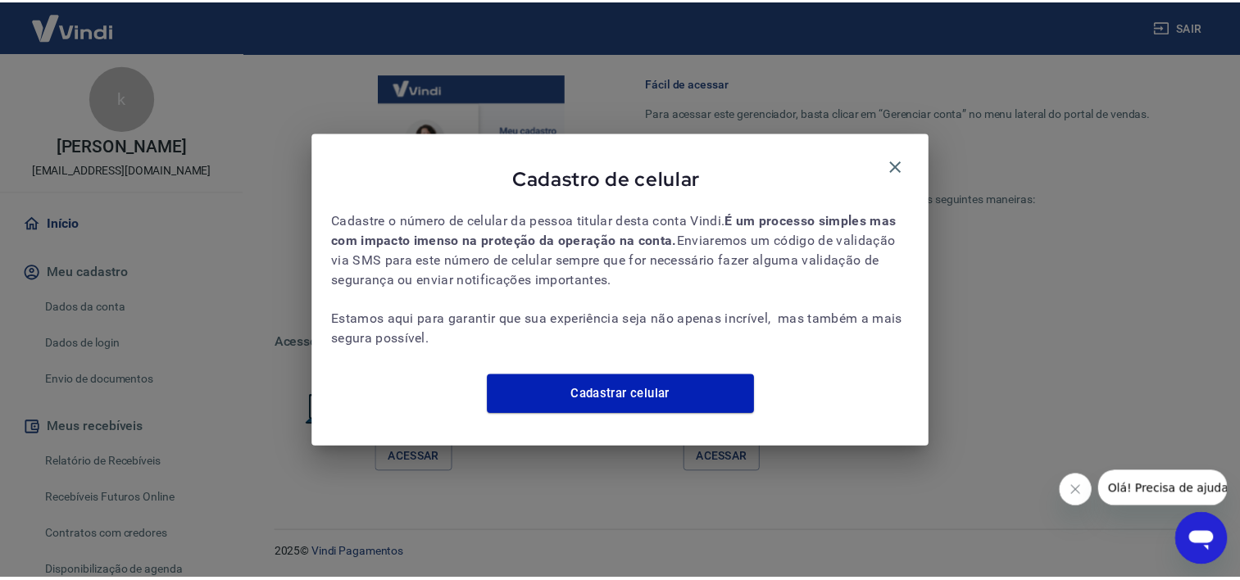
scroll to position [1003, 0]
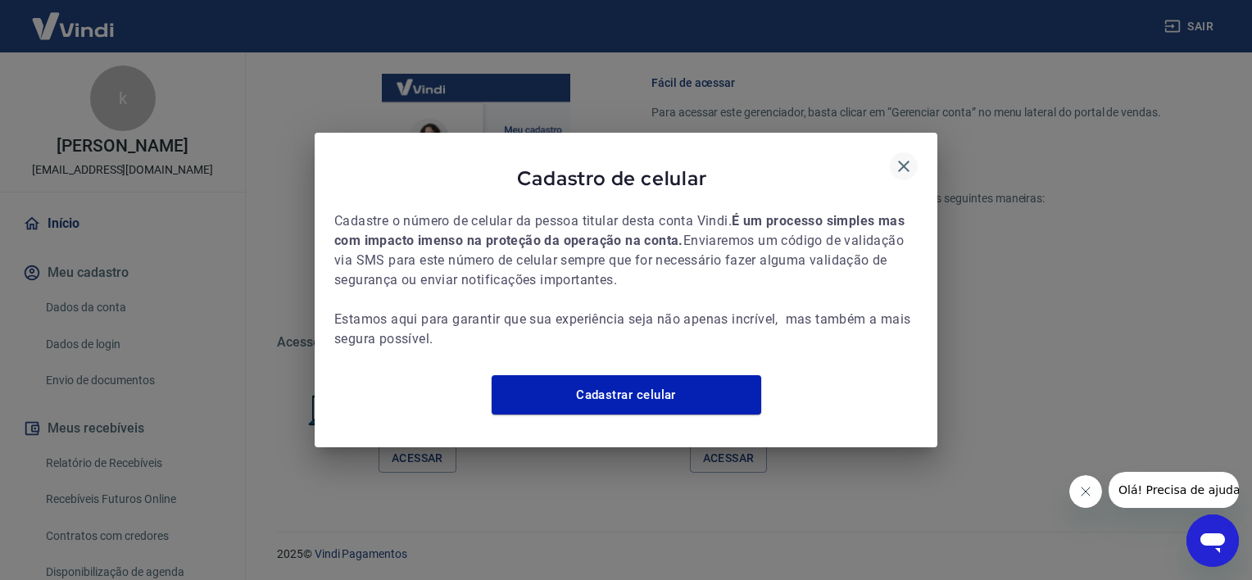
click at [911, 158] on icon "button" at bounding box center [904, 167] width 20 height 20
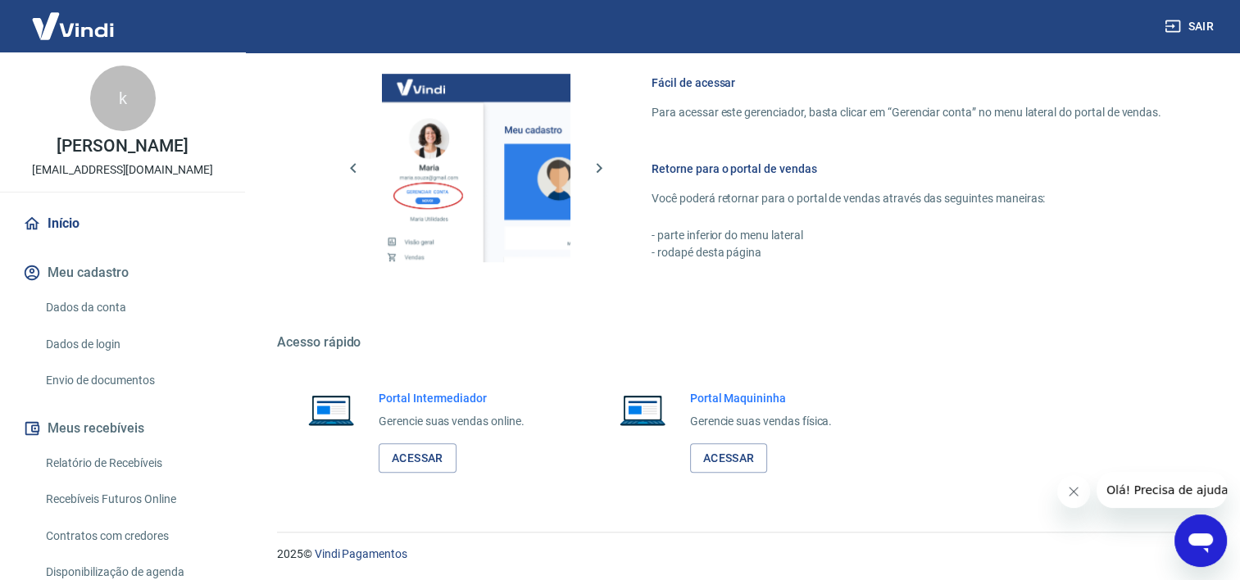
scroll to position [1005, 0]
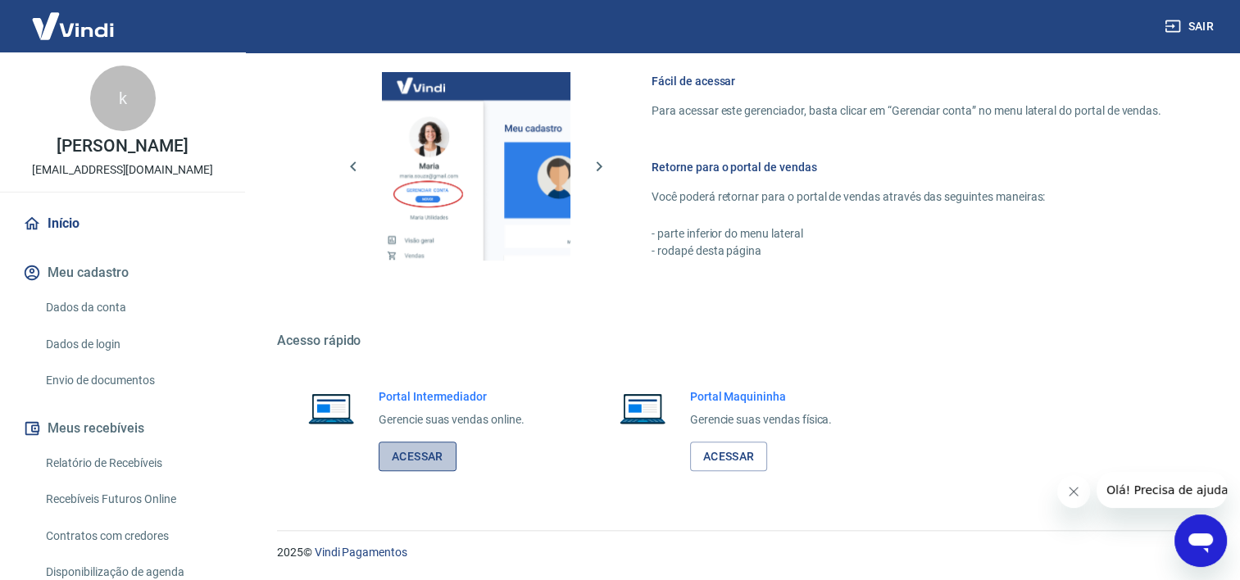
click at [425, 459] on link "Acessar" at bounding box center [418, 457] width 78 height 30
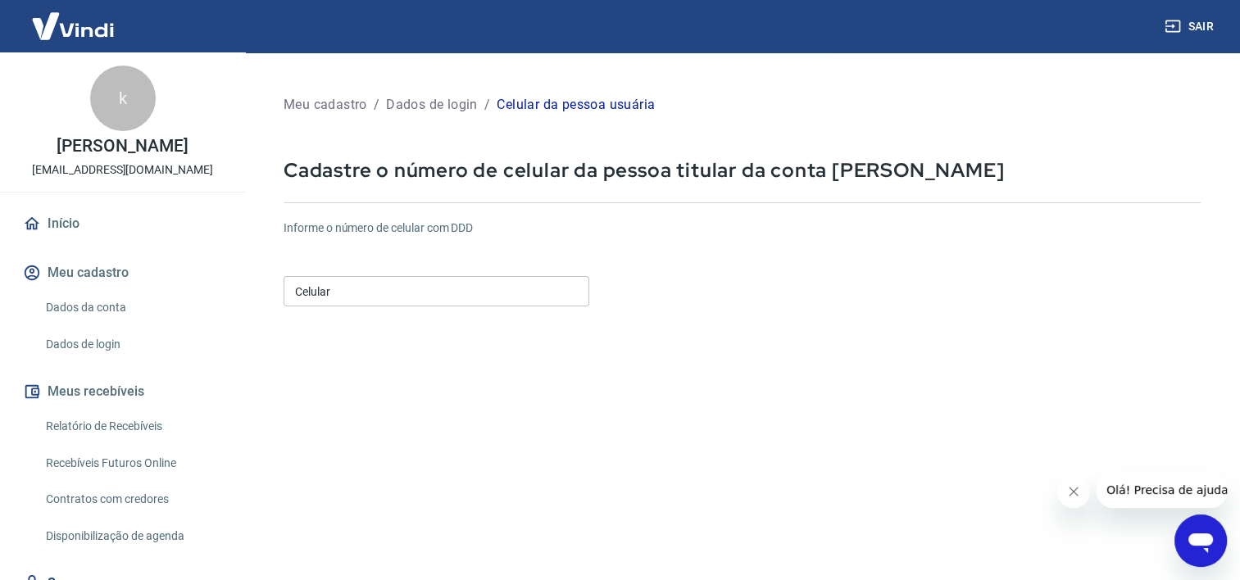
click at [428, 282] on input "Celular" at bounding box center [437, 291] width 306 height 30
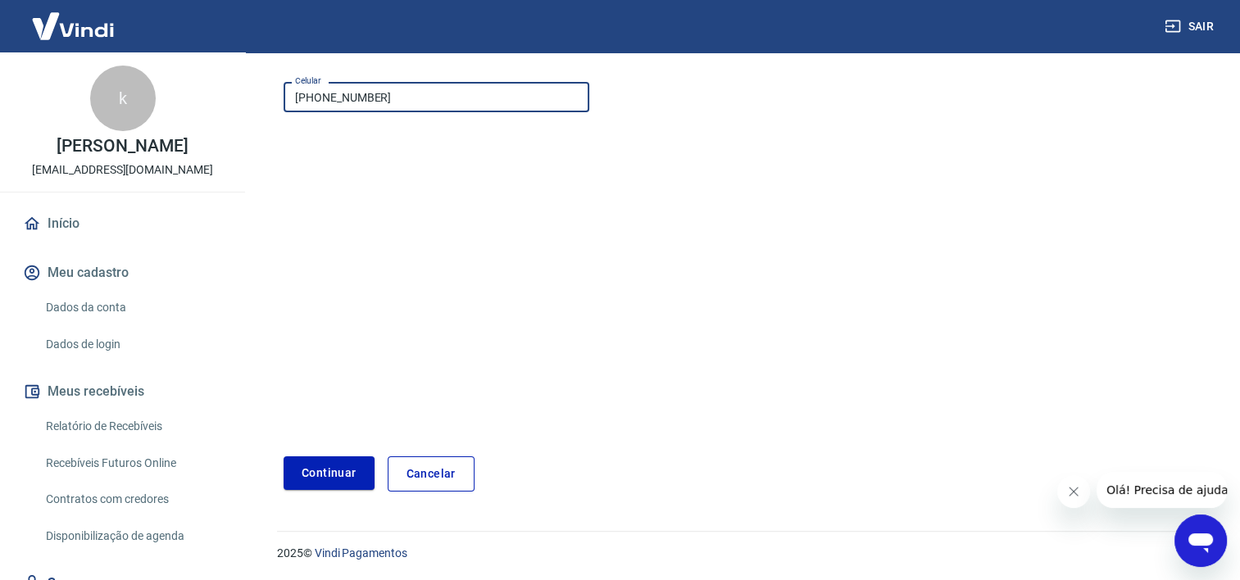
scroll to position [195, 0]
type input "[PHONE_NUMBER]"
click at [319, 475] on button "Continuar" at bounding box center [329, 473] width 91 height 34
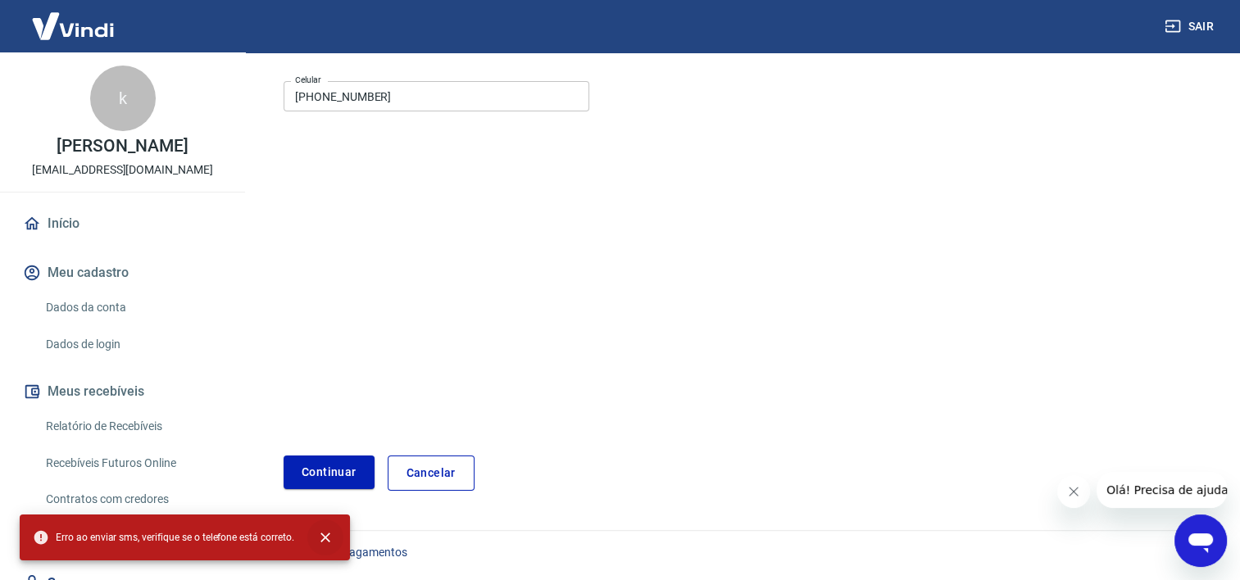
click at [324, 540] on icon "close" at bounding box center [325, 537] width 16 height 16
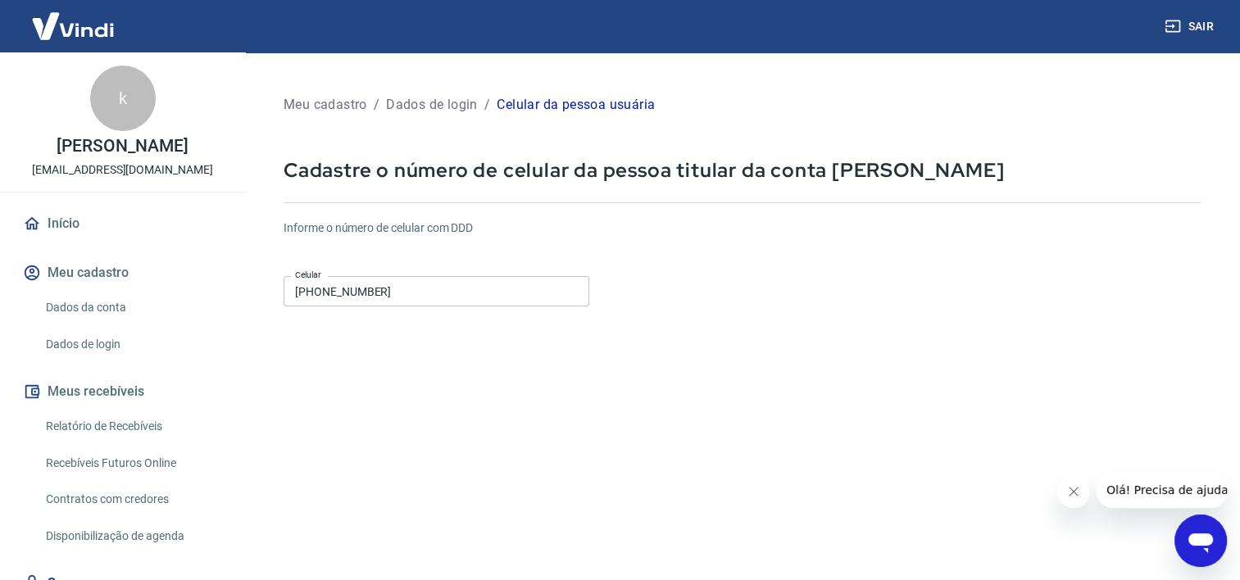
scroll to position [0, 0]
click at [67, 223] on link "Início" at bounding box center [123, 224] width 206 height 36
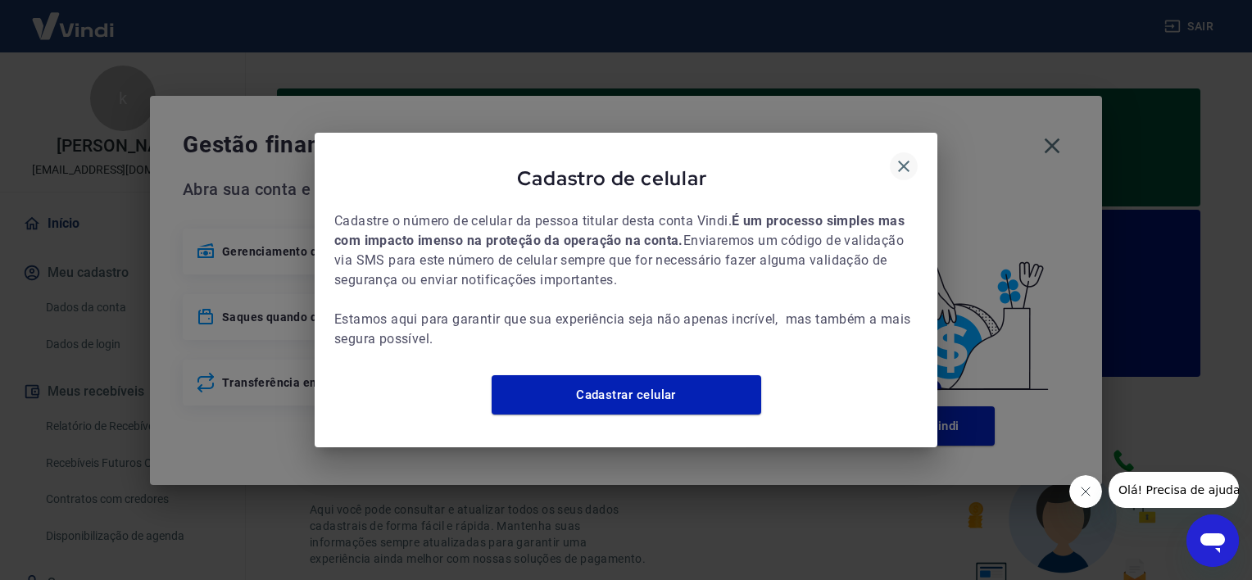
click at [899, 157] on icon "button" at bounding box center [904, 167] width 20 height 20
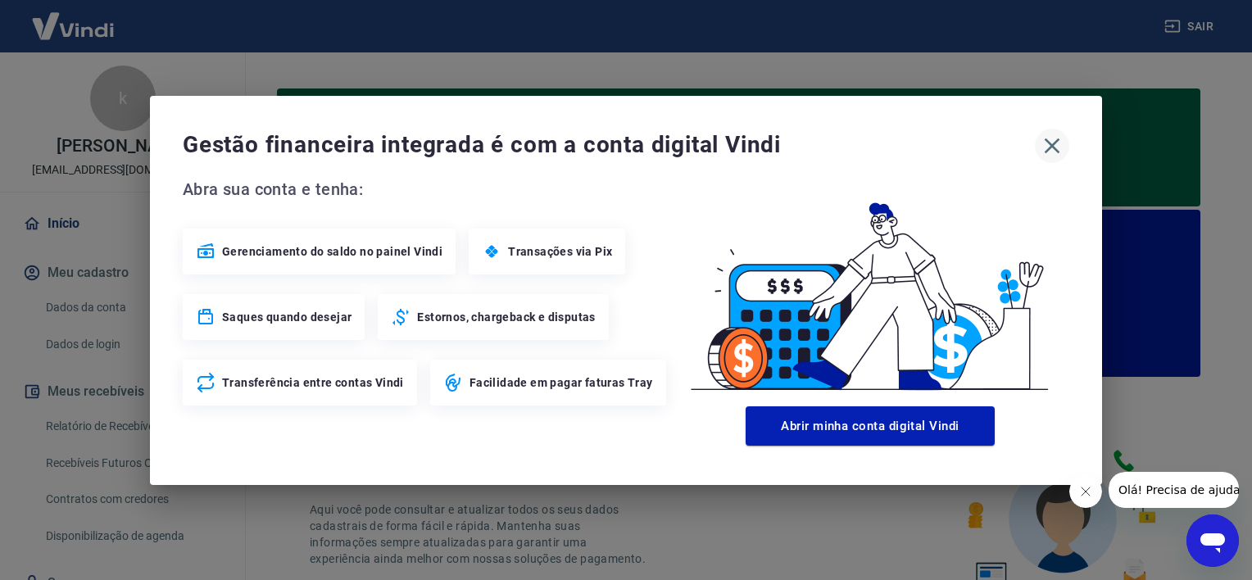
click at [1057, 145] on icon "button" at bounding box center [1052, 146] width 26 height 26
